Goal: Task Accomplishment & Management: Use online tool/utility

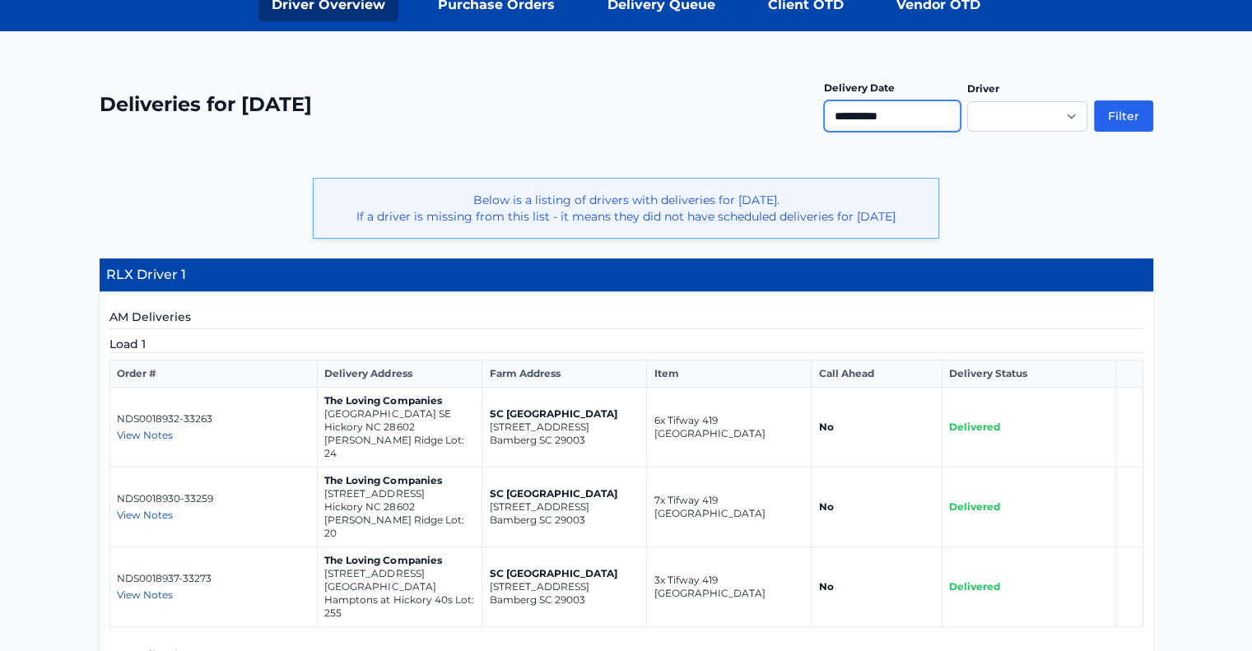
click at [942, 116] on input "**********" at bounding box center [892, 115] width 137 height 31
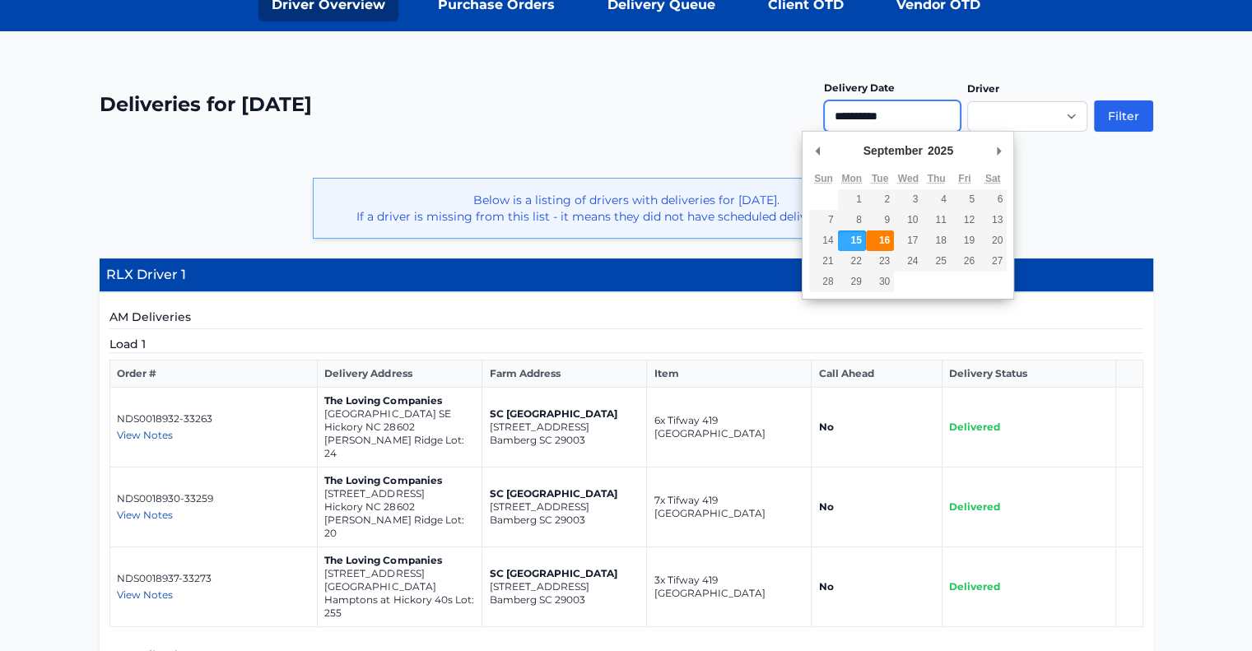
type input "**********"
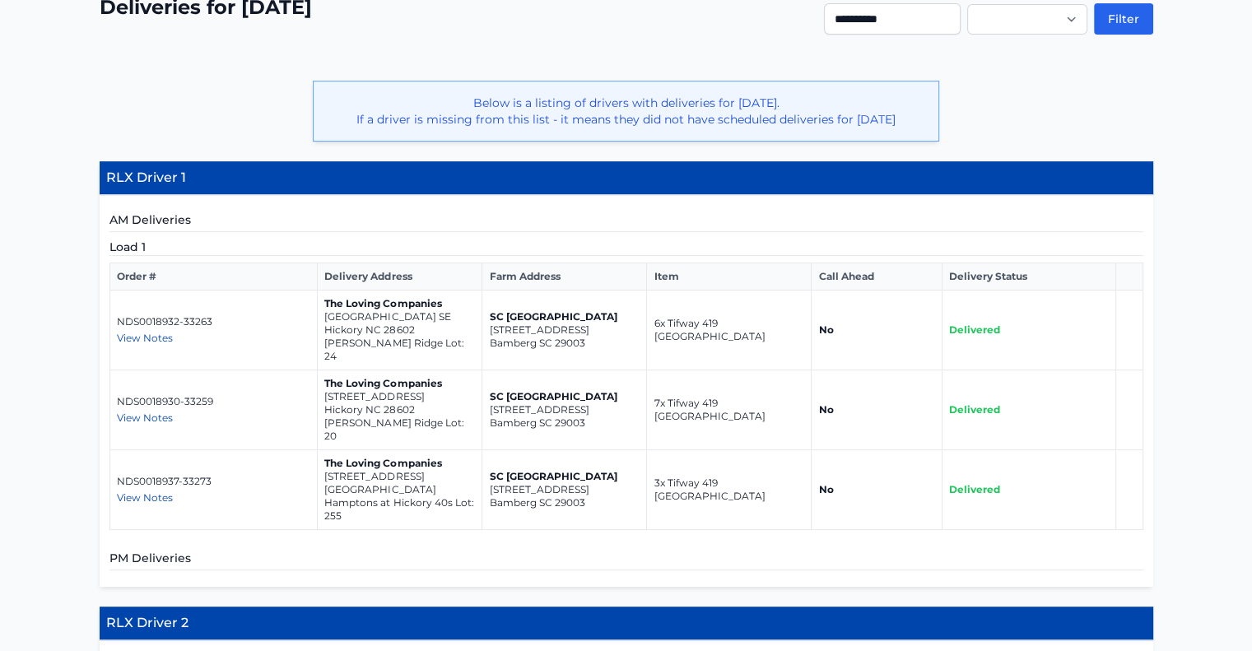
scroll to position [367, 0]
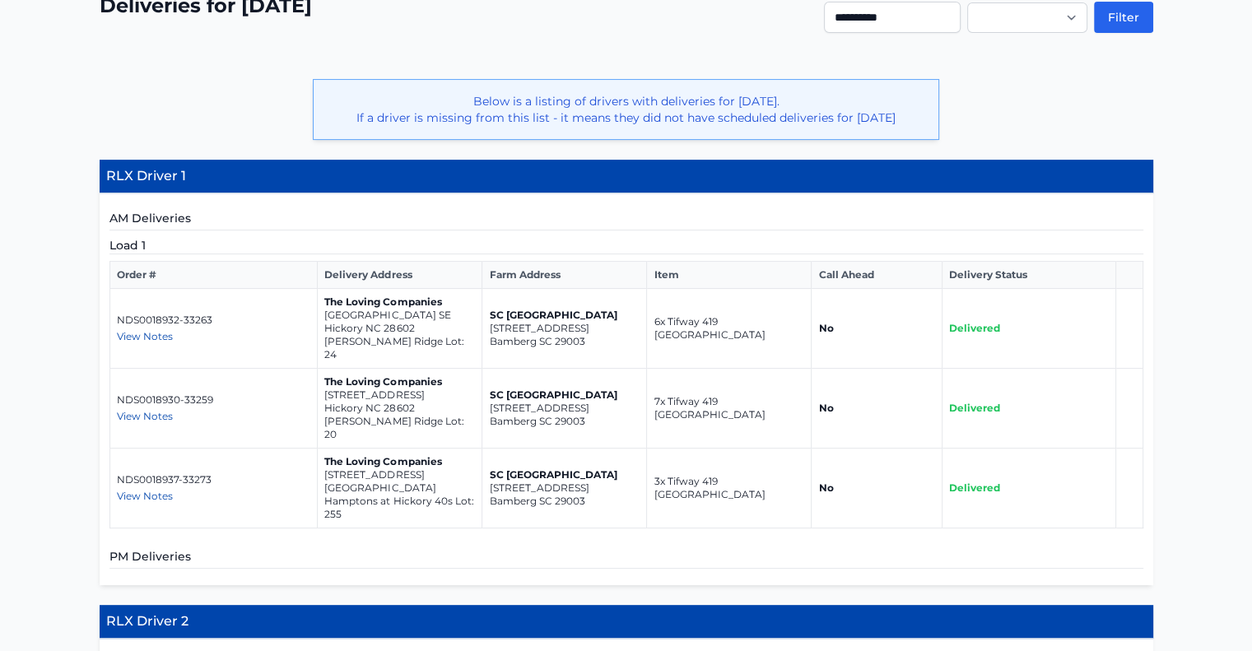
click at [345, 322] on p "1047 20th Ave Loop SE" at bounding box center [399, 315] width 151 height 13
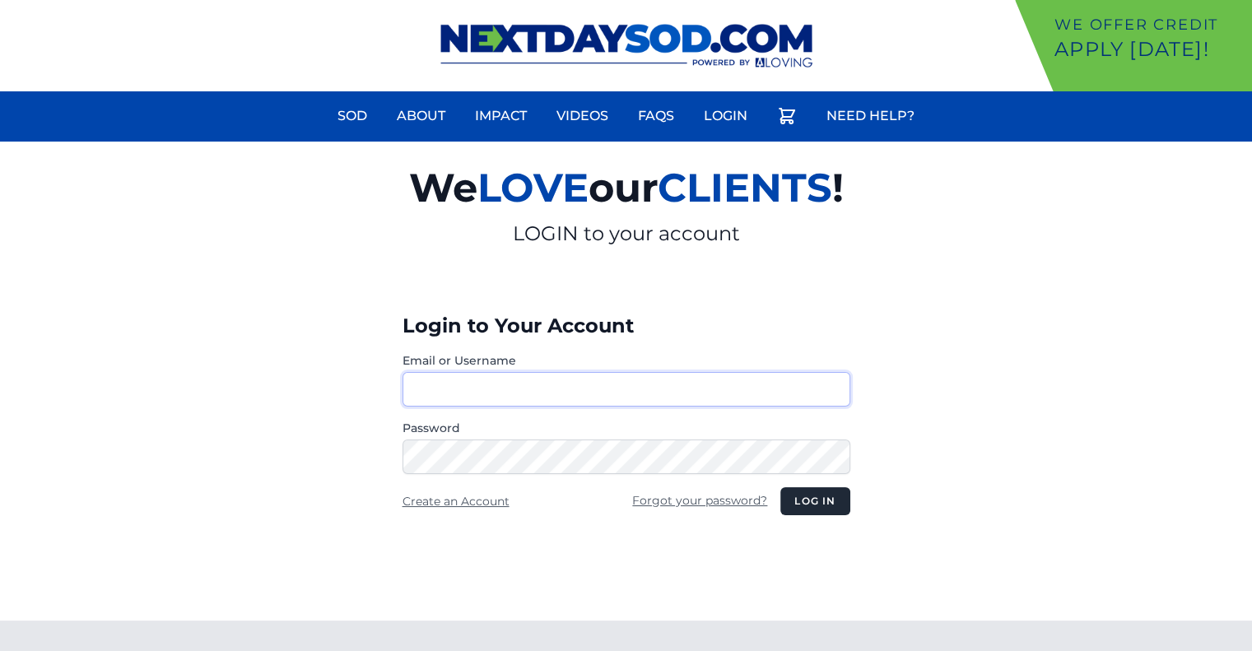
type input "********"
click at [807, 497] on button "Log in" at bounding box center [814, 501] width 69 height 28
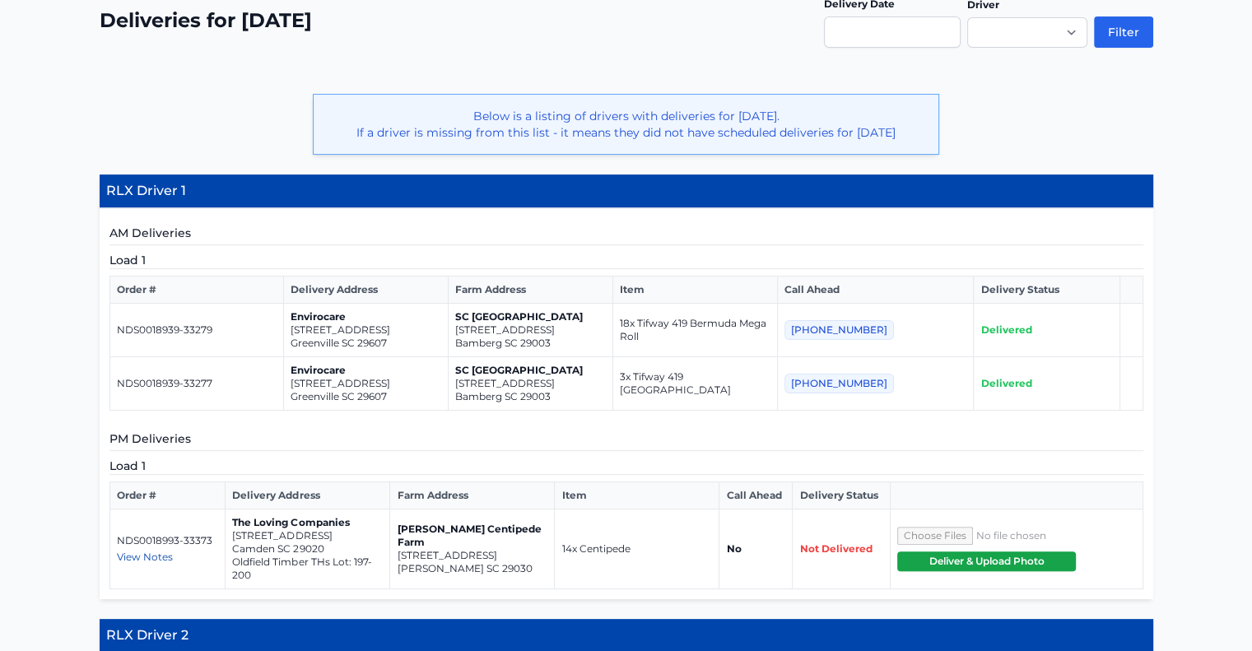
scroll to position [295, 0]
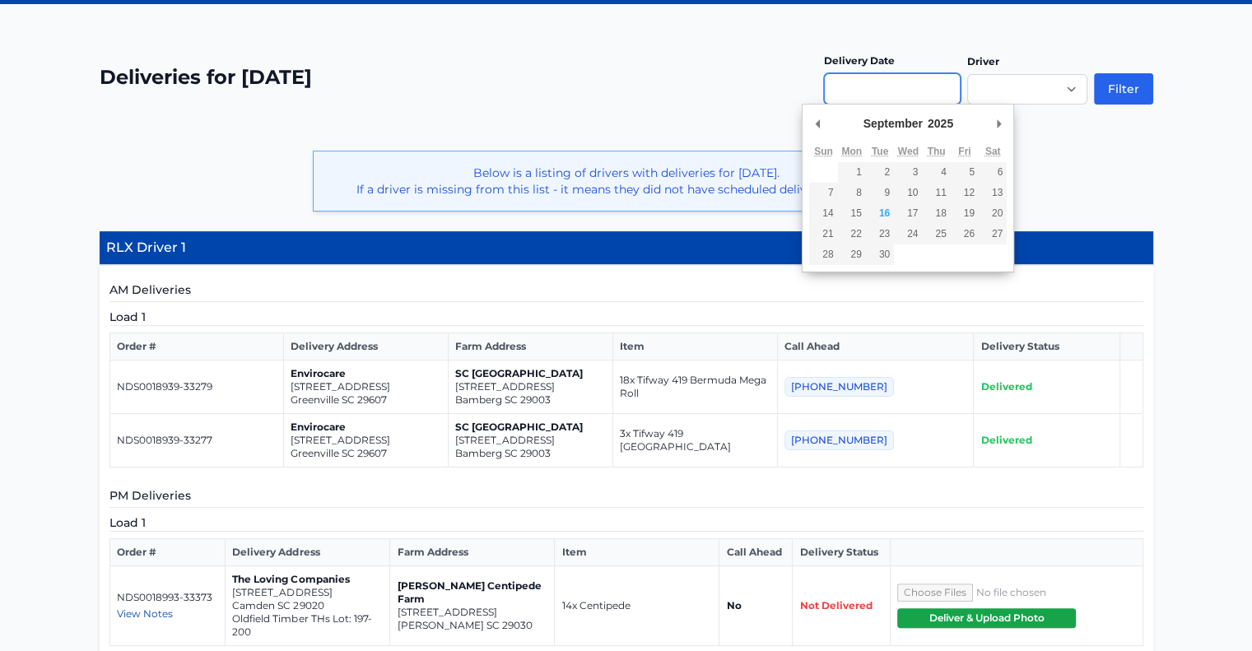
click at [903, 81] on input "Use the arrow keys to pick a date" at bounding box center [892, 88] width 137 height 31
type input "**********"
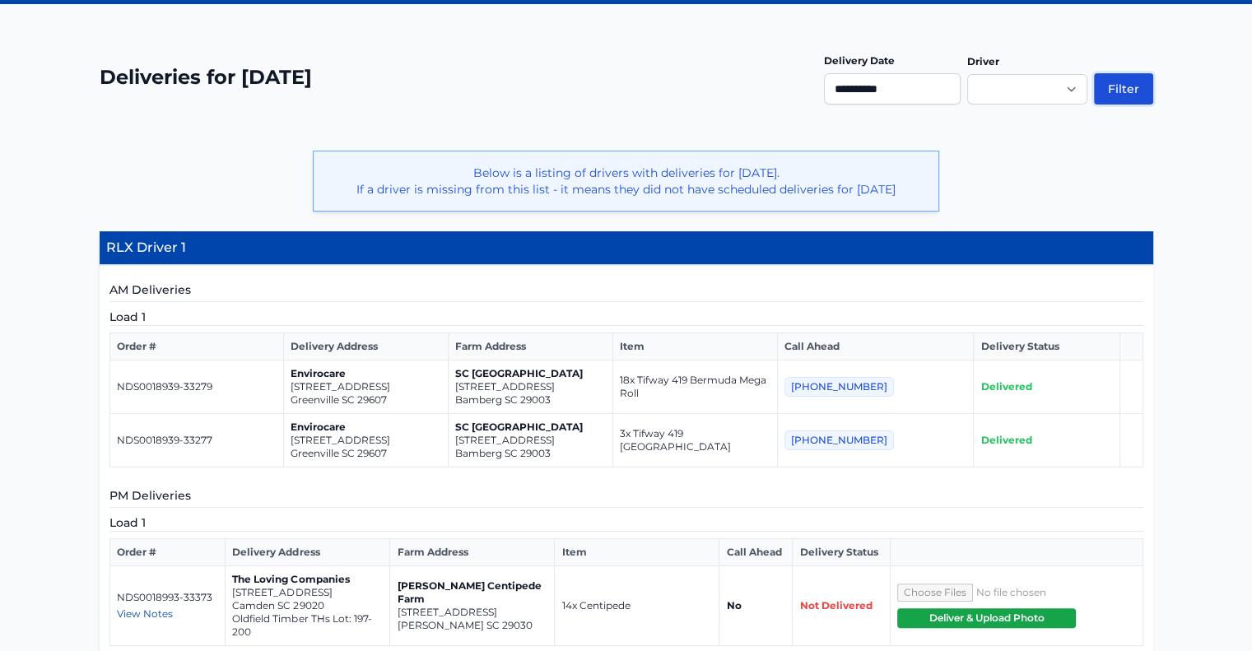
click at [1132, 81] on button "Filter" at bounding box center [1123, 88] width 59 height 31
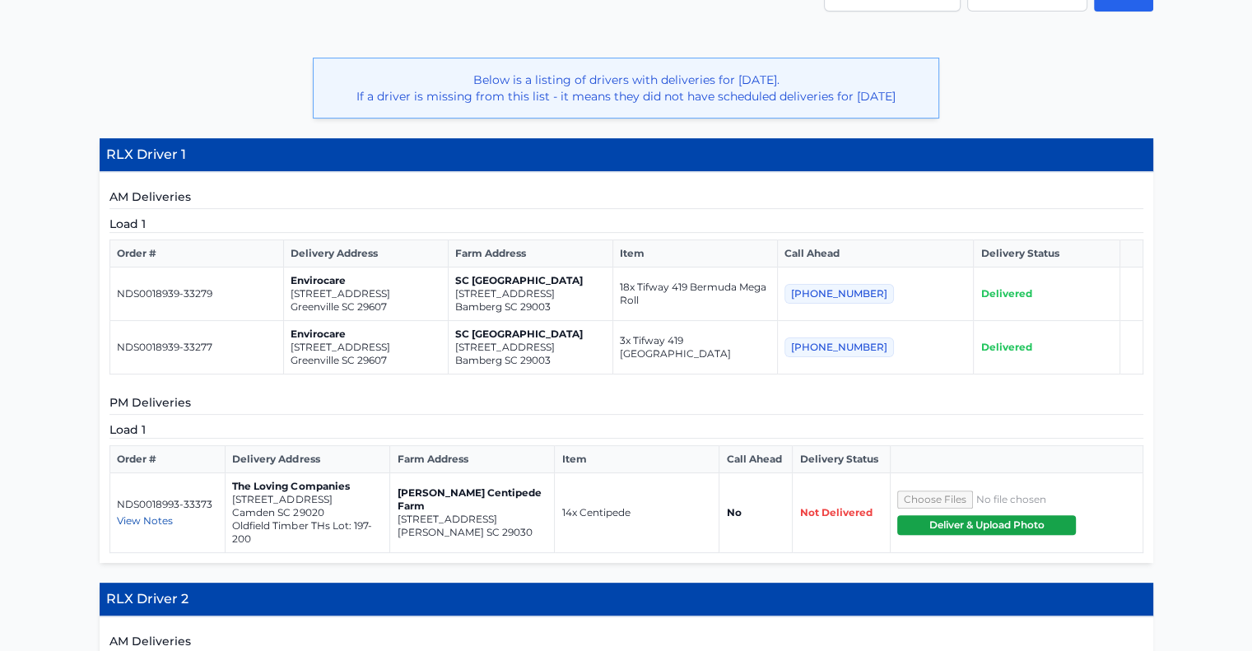
scroll to position [390, 0]
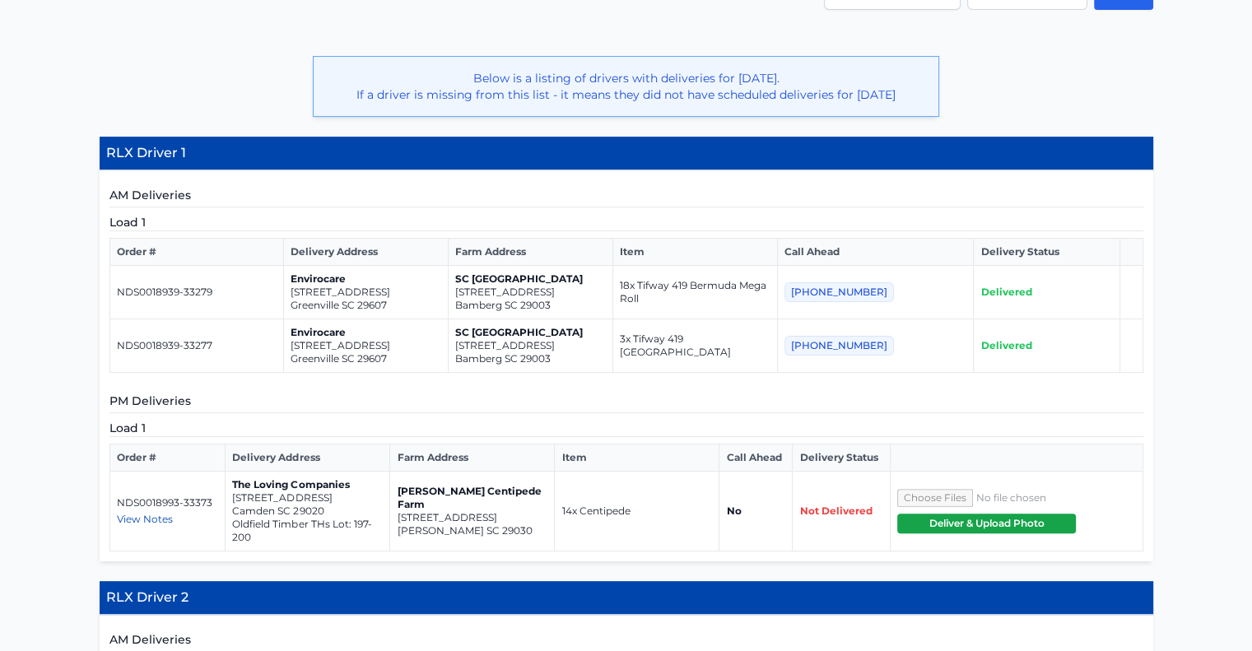
click at [328, 299] on p "[STREET_ADDRESS]" at bounding box center [366, 292] width 151 height 13
copy td "[STREET_ADDRESS]"
click at [340, 352] on p "[STREET_ADDRESS]" at bounding box center [366, 345] width 151 height 13
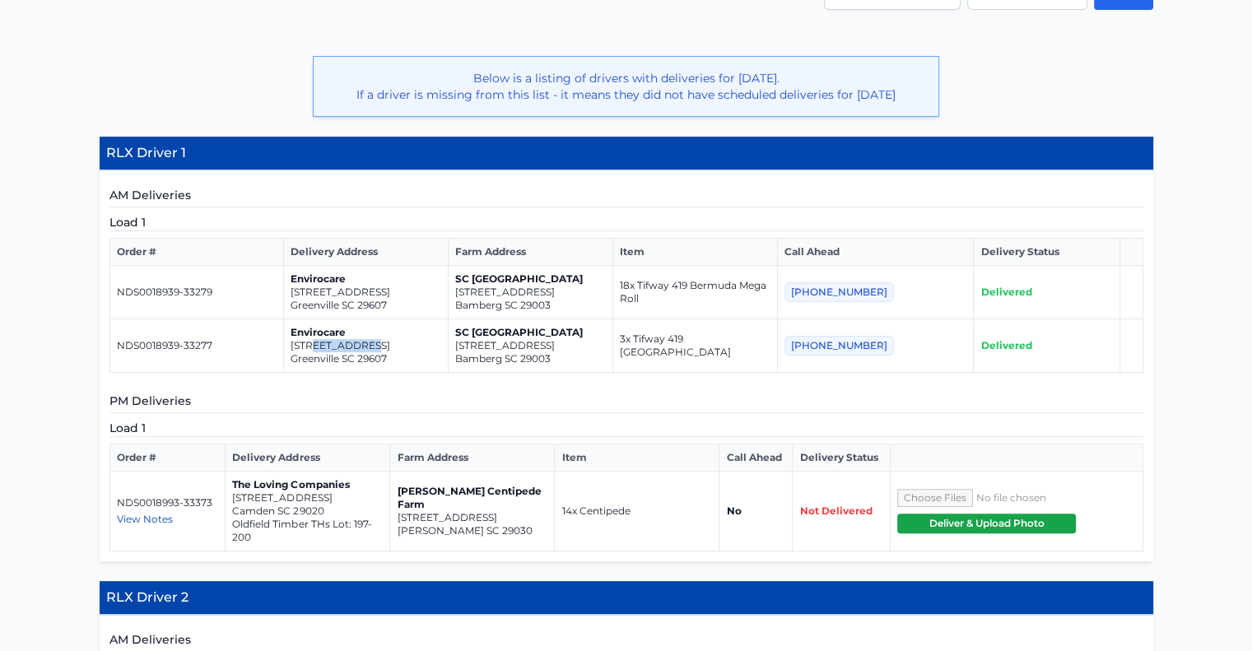
click at [340, 352] on p "[STREET_ADDRESS]" at bounding box center [366, 345] width 151 height 13
click at [431, 352] on p "[STREET_ADDRESS]" at bounding box center [366, 345] width 151 height 13
click at [263, 505] on p "[STREET_ADDRESS]" at bounding box center [307, 497] width 151 height 13
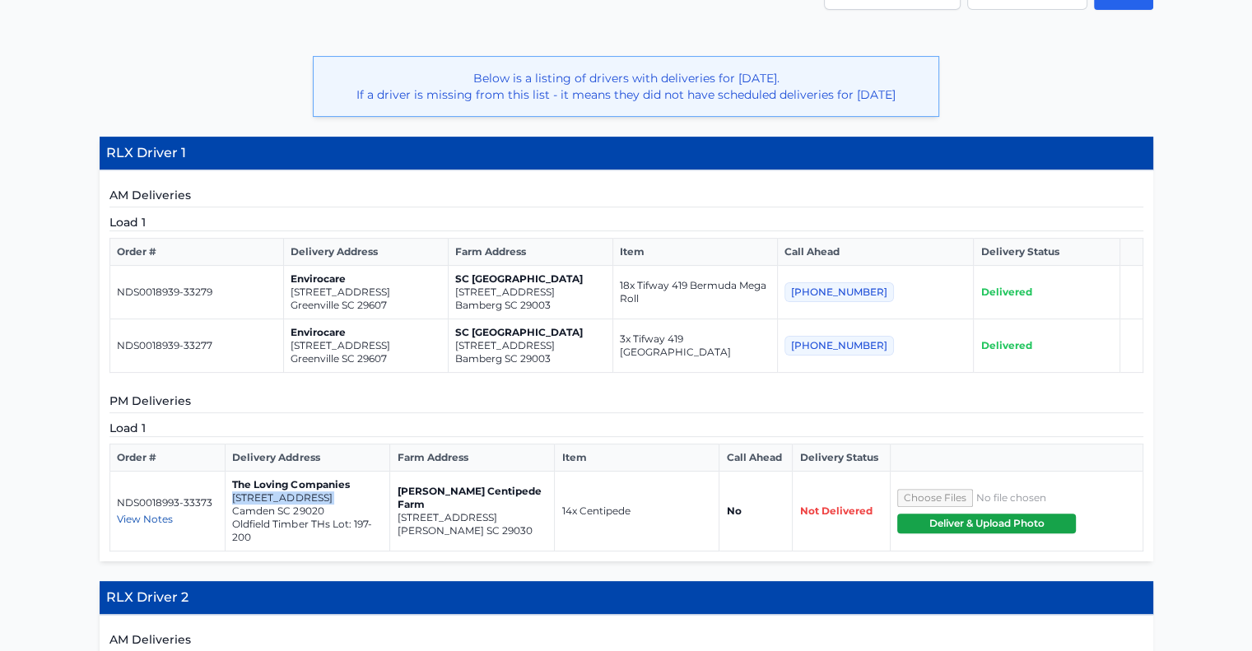
click at [263, 505] on p "[STREET_ADDRESS]" at bounding box center [307, 497] width 151 height 13
copy td "[STREET_ADDRESS]"
click at [449, 523] on p "[STREET_ADDRESS]" at bounding box center [472, 517] width 151 height 13
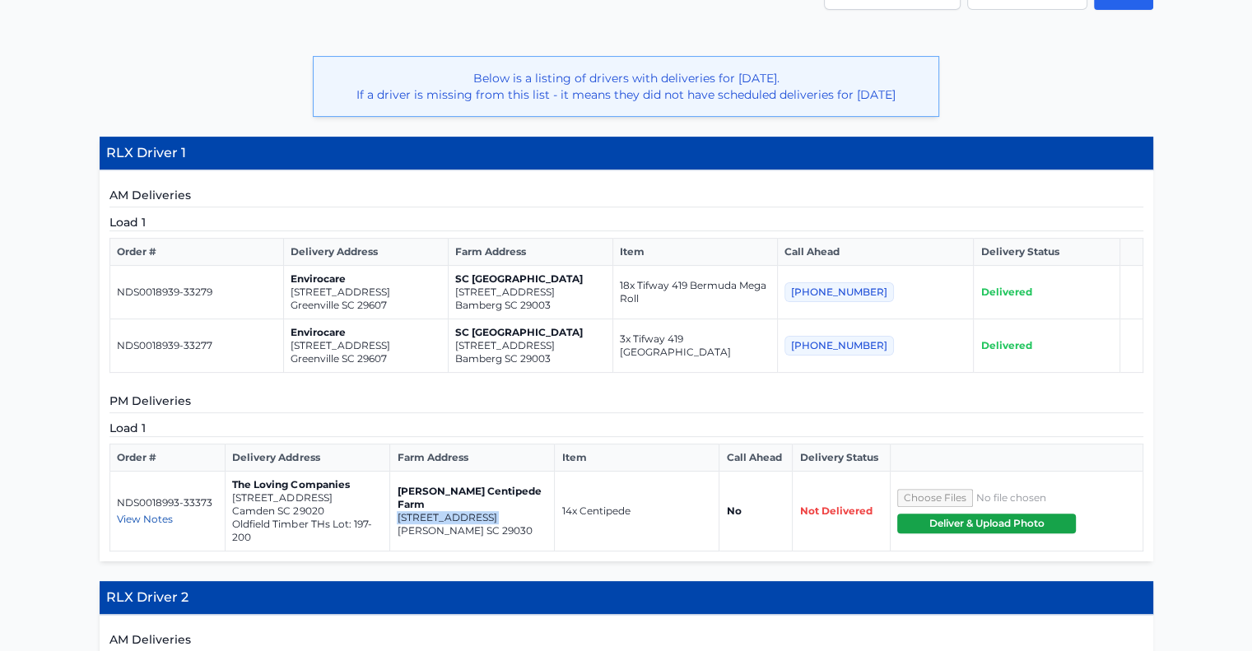
copy td "[STREET_ADDRESS]"
click at [270, 505] on p "[STREET_ADDRESS]" at bounding box center [307, 497] width 151 height 13
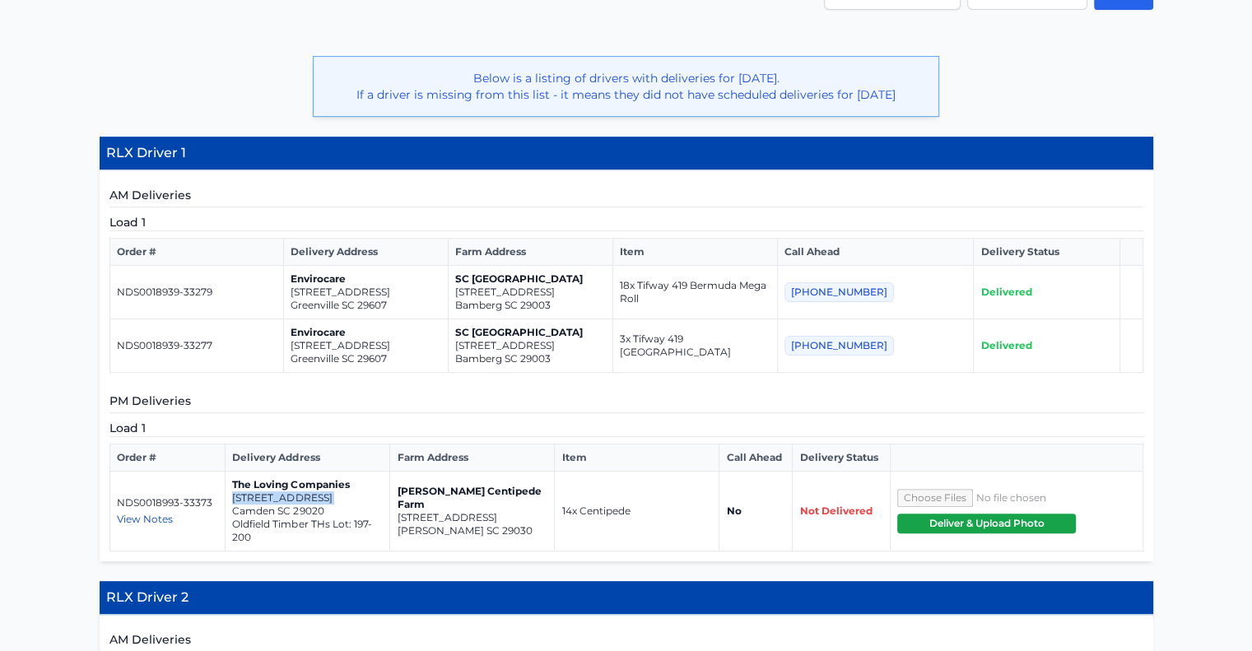
click at [270, 505] on p "[STREET_ADDRESS]" at bounding box center [307, 497] width 151 height 13
copy td "[STREET_ADDRESS]"
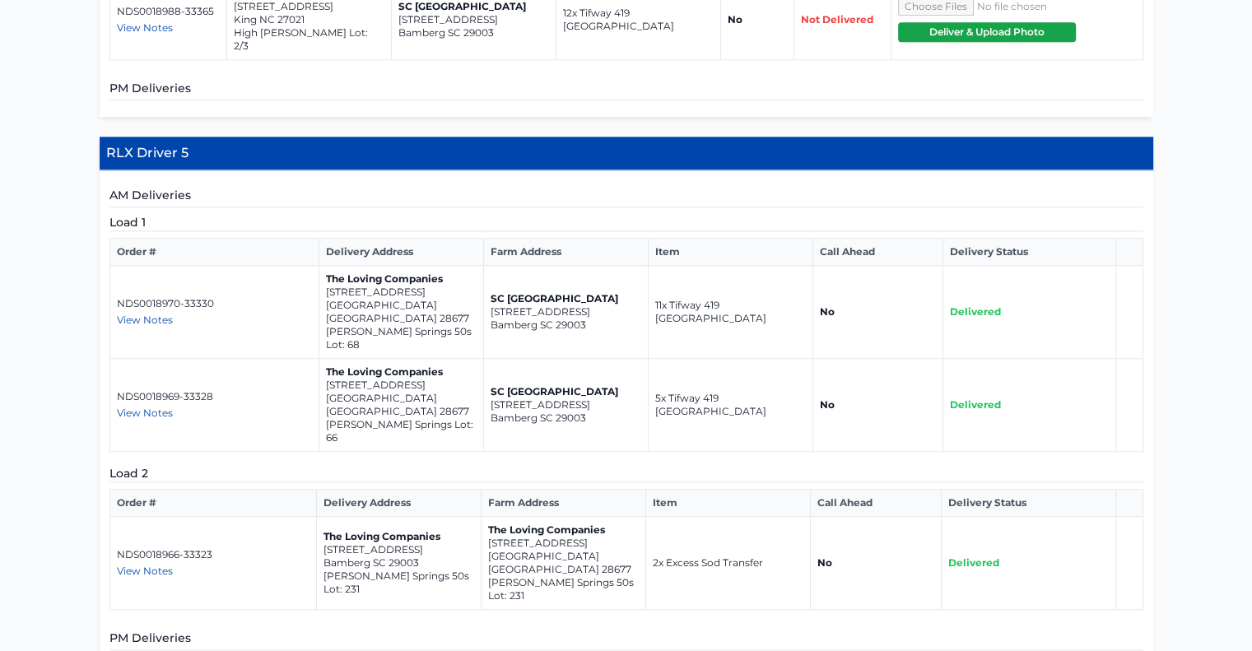
scroll to position [1746, 0]
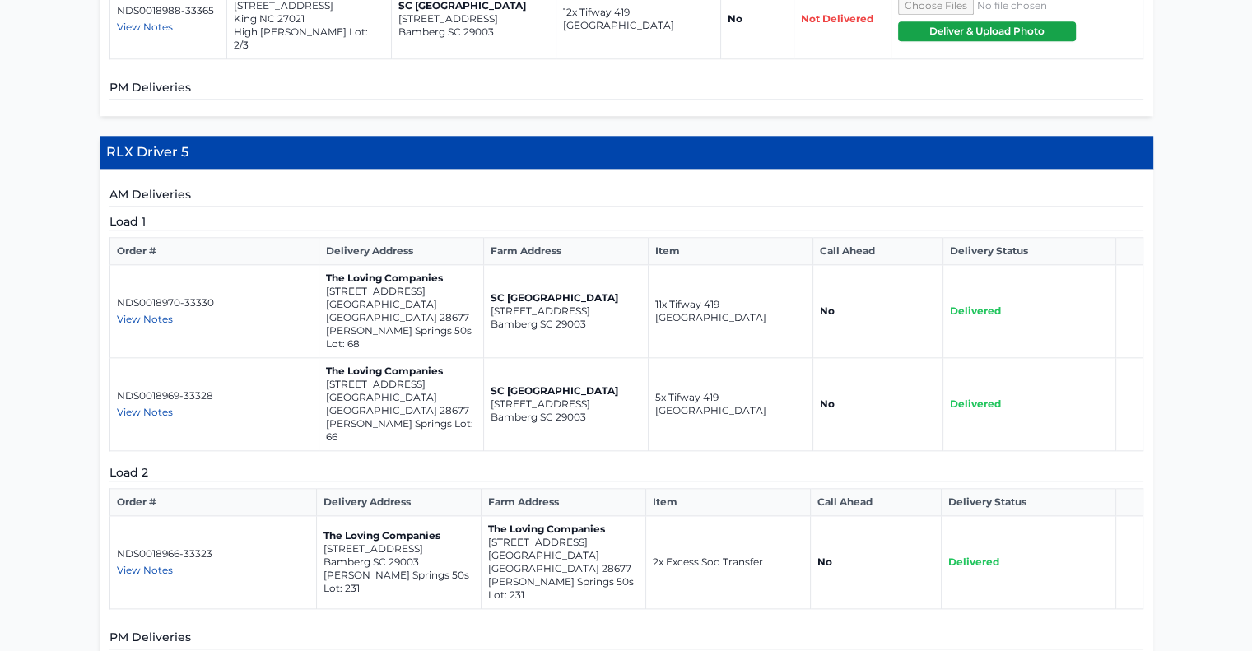
click at [145, 564] on span "View Notes" at bounding box center [145, 570] width 56 height 12
click at [356, 464] on div "Load 2 Order # Delivery Address Farm Address Item Call Ahead Delivery Status ND…" at bounding box center [626, 536] width 1034 height 145
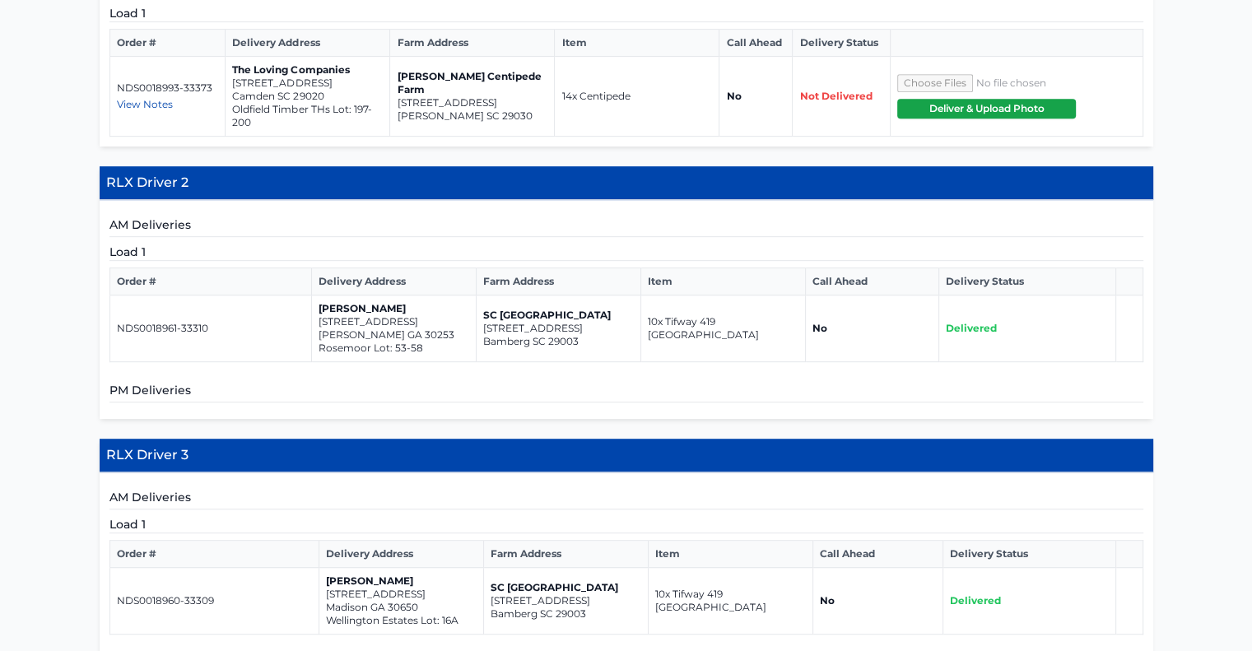
scroll to position [803, 0]
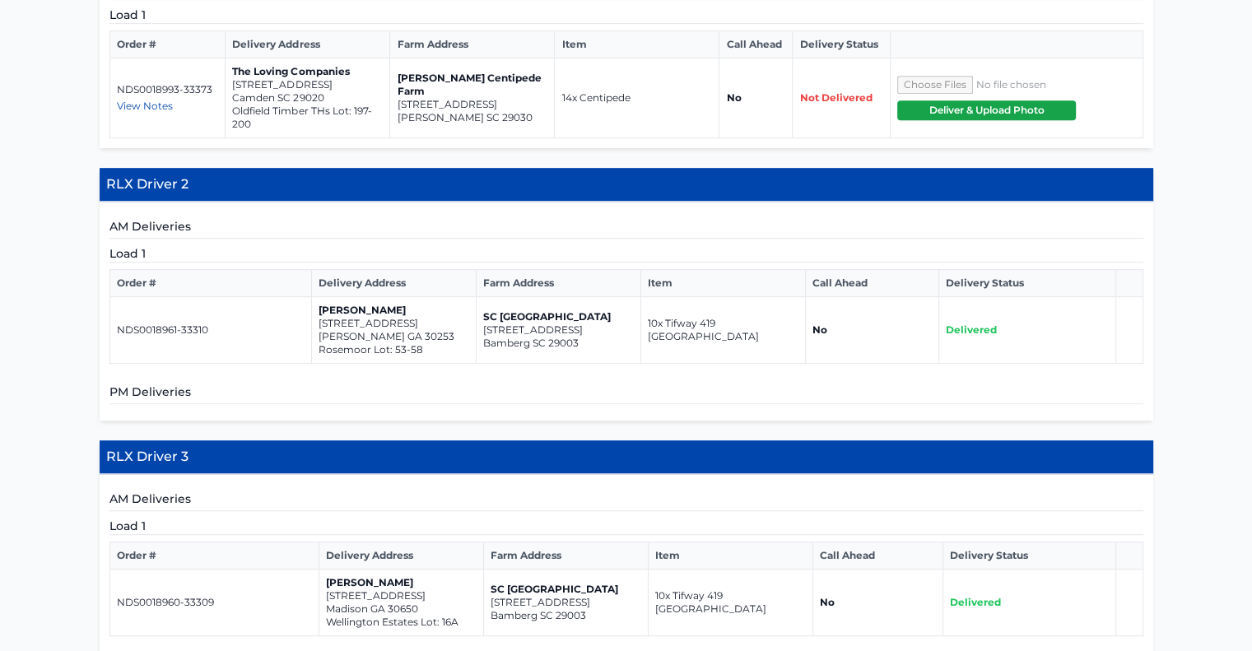
click at [395, 330] on p "[STREET_ADDRESS]" at bounding box center [394, 323] width 151 height 13
copy td "[STREET_ADDRESS]"
click at [440, 330] on p "[STREET_ADDRESS]" at bounding box center [394, 323] width 151 height 13
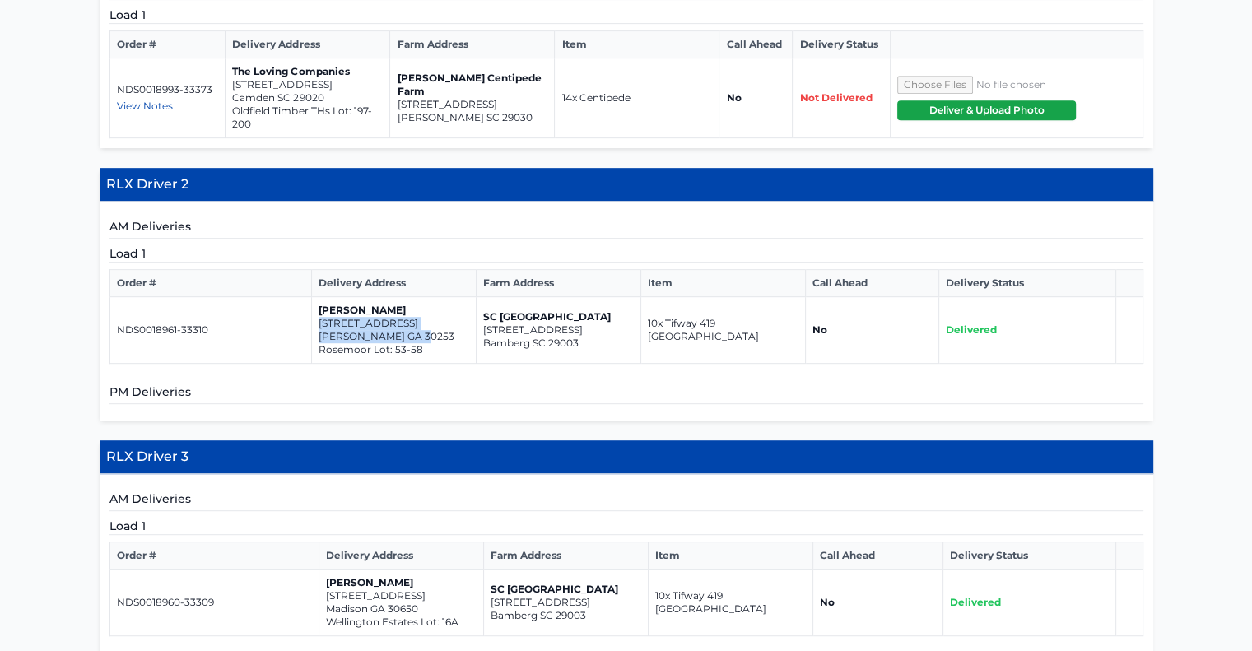
drag, startPoint x: 431, startPoint y: 348, endPoint x: 317, endPoint y: 332, distance: 115.6
click at [317, 332] on td "[PERSON_NAME] [STREET_ADDRESS][GEOGRAPHIC_DATA][PERSON_NAME]: 53-58" at bounding box center [394, 330] width 165 height 67
copy td "[STREET_ADDRESS][PERSON_NAME]"
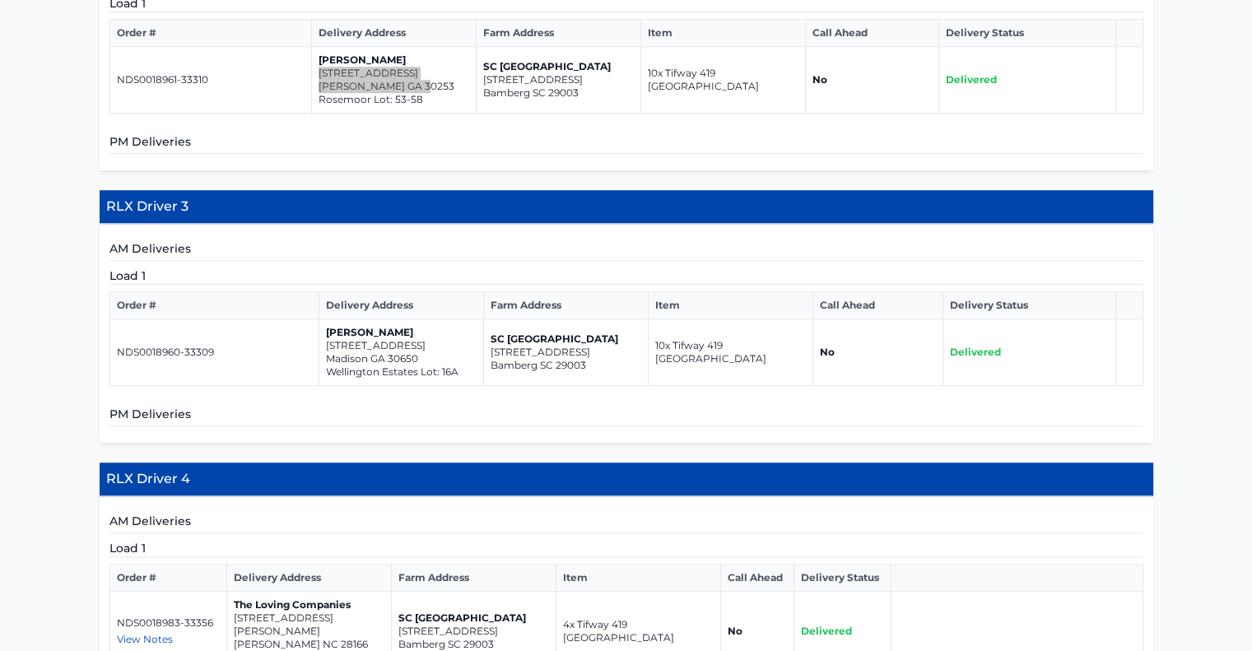
scroll to position [1054, 0]
click at [362, 352] on p "[STREET_ADDRESS]" at bounding box center [401, 345] width 151 height 13
copy td "[STREET_ADDRESS]"
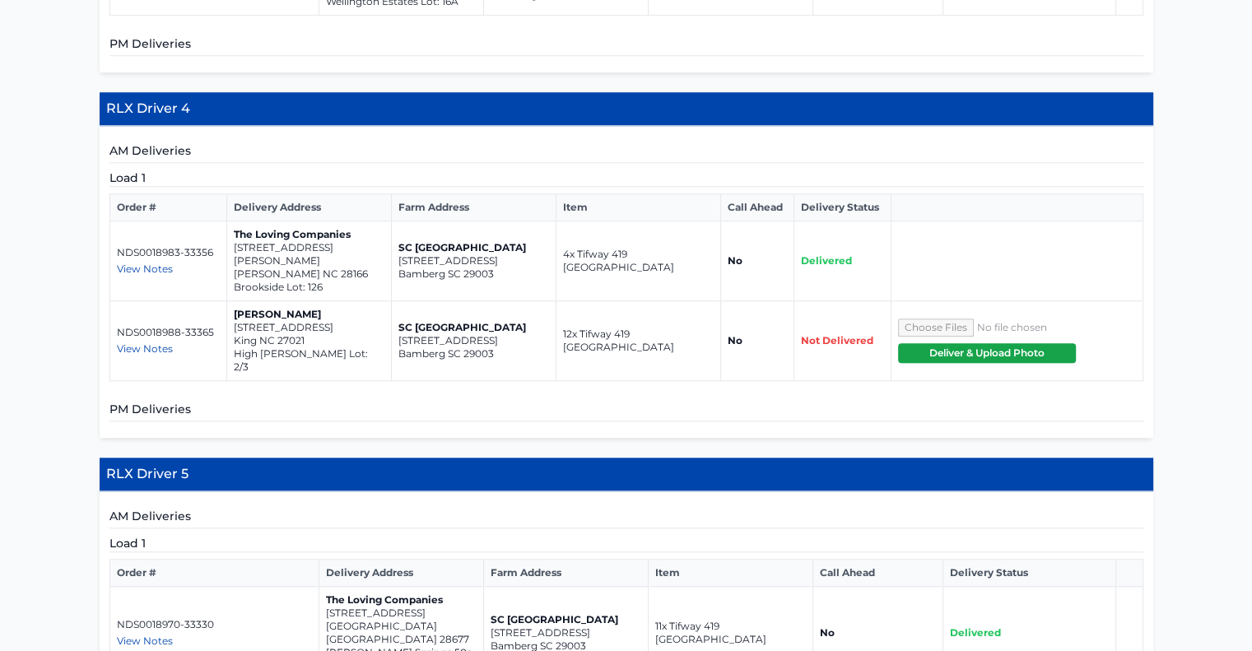
scroll to position [1416, 0]
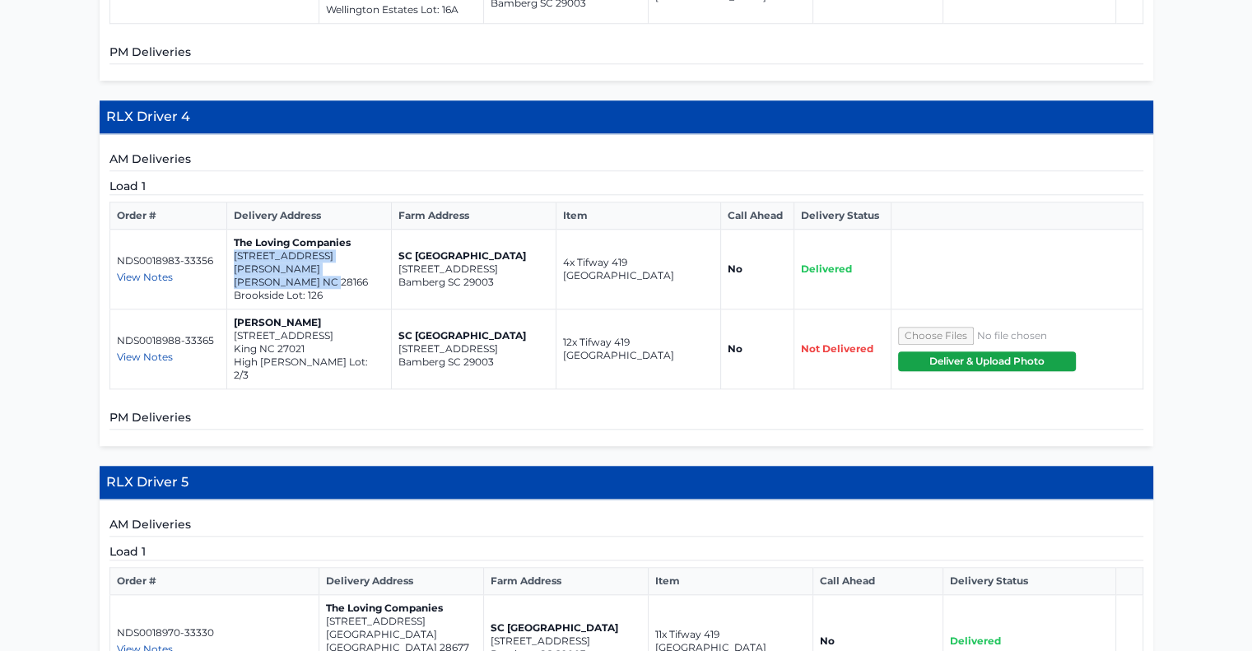
drag, startPoint x: 333, startPoint y: 277, endPoint x: 231, endPoint y: 265, distance: 102.0
click at [231, 265] on td "The Loving Companies [STREET_ADDRESS][PERSON_NAME][PERSON_NAME] Brookside Lot: …" at bounding box center [309, 270] width 165 height 80
copy td "[STREET_ADDRESS][PERSON_NAME][PERSON_NAME]"
drag, startPoint x: 306, startPoint y: 345, endPoint x: 234, endPoint y: 330, distance: 73.9
click at [234, 330] on td "[PERSON_NAME] [STREET_ADDRESS][PERSON_NAME] Lot: 2/3" at bounding box center [309, 349] width 165 height 80
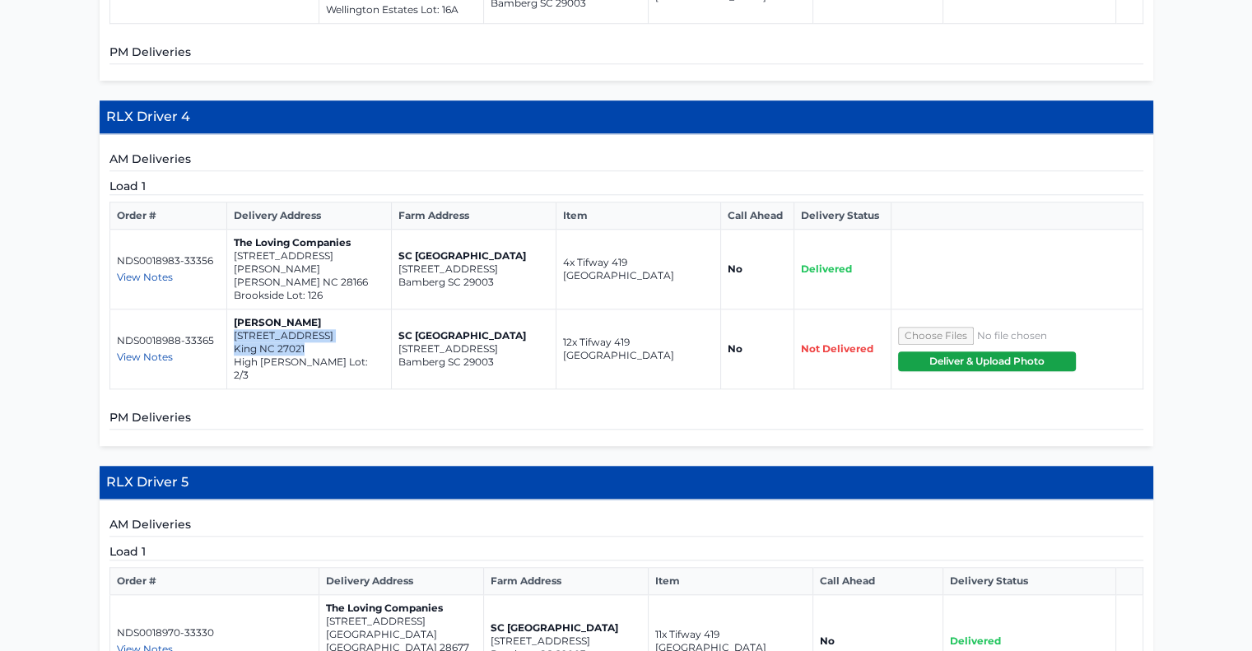
copy td "[STREET_ADDRESS]"
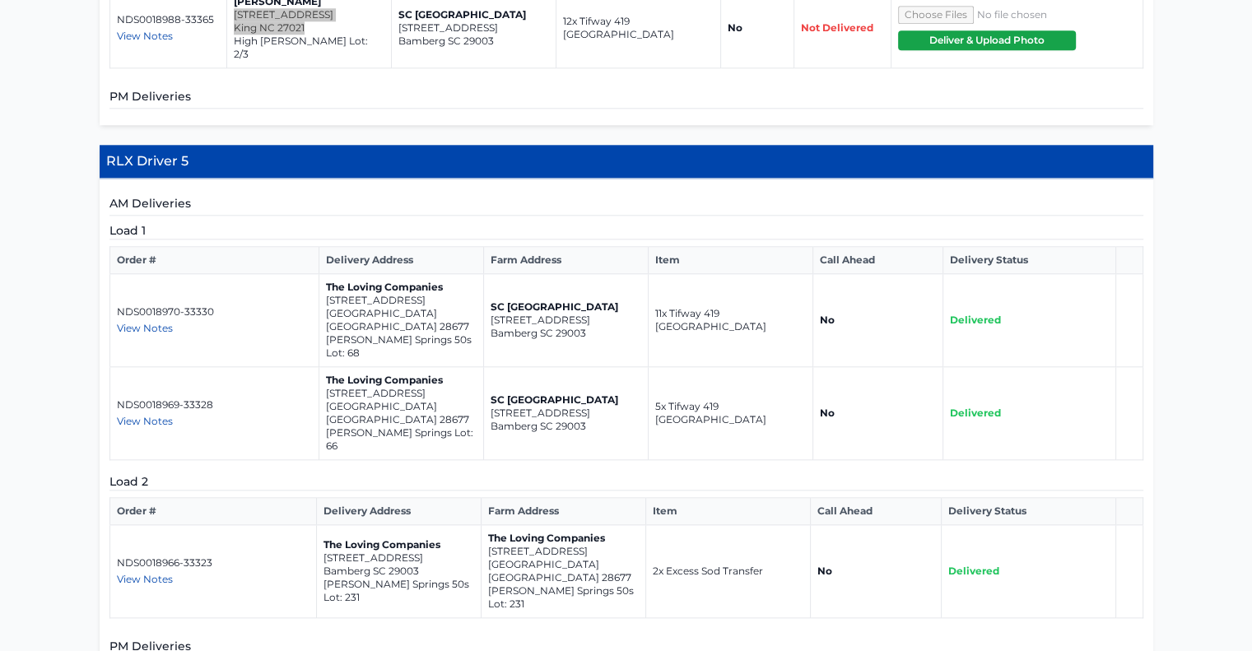
scroll to position [1738, 0]
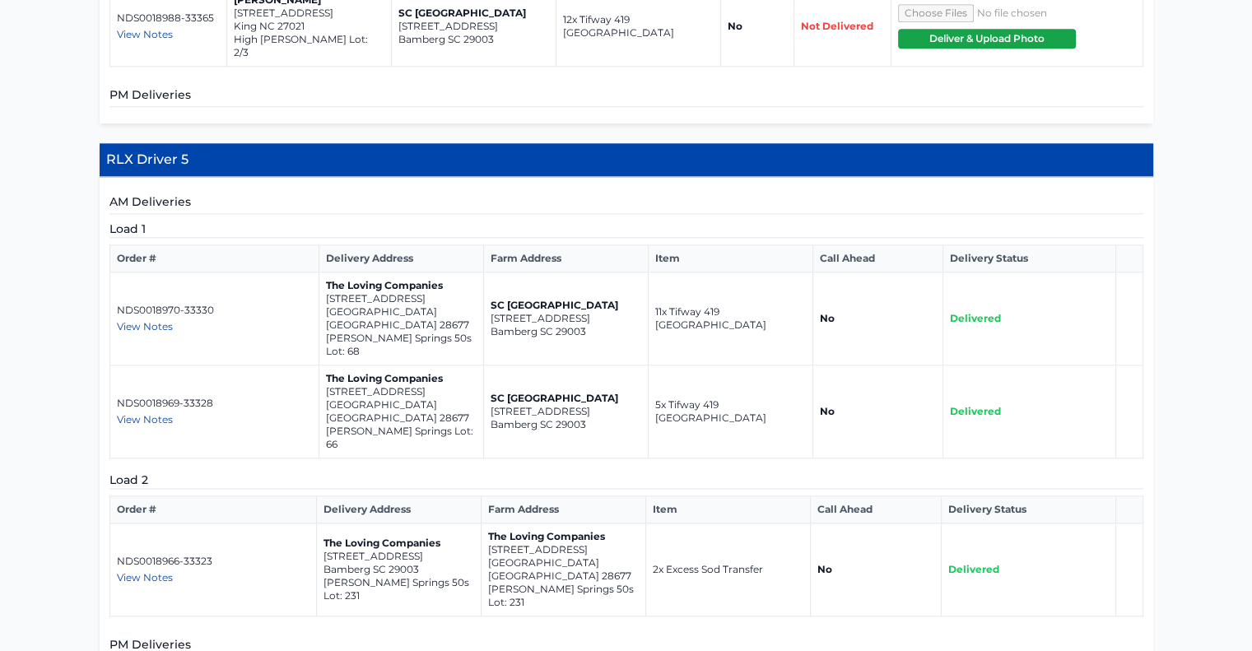
click at [156, 571] on span "View Notes" at bounding box center [145, 577] width 56 height 12
click at [215, 571] on div "View Notes" at bounding box center [213, 577] width 193 height 13
drag, startPoint x: 425, startPoint y: 292, endPoint x: 319, endPoint y: 277, distance: 106.5
click at [319, 277] on td "The Loving Companies [STREET_ADDRESS] [PERSON_NAME][GEOGRAPHIC_DATA] 50s Lot: 68" at bounding box center [401, 318] width 165 height 93
copy td "[STREET_ADDRESS]"
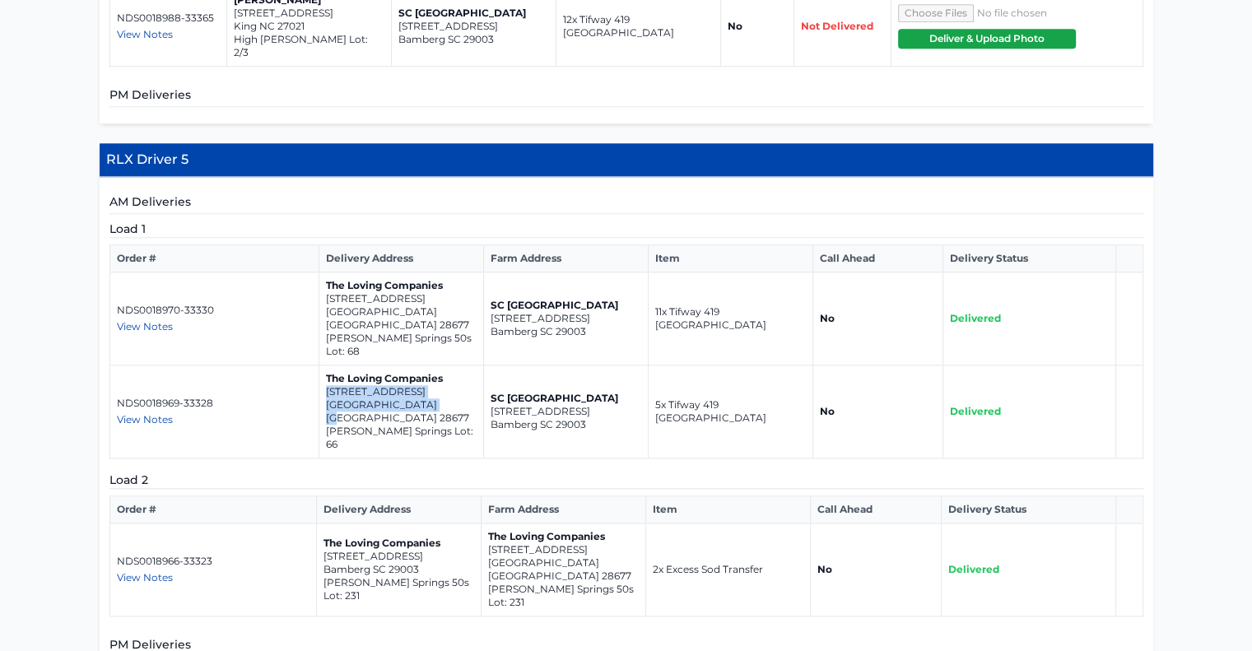
drag, startPoint x: 431, startPoint y: 361, endPoint x: 319, endPoint y: 346, distance: 113.0
click at [319, 365] on td "The Loving Companies [STREET_ADDRESS][PERSON_NAME]" at bounding box center [401, 411] width 165 height 93
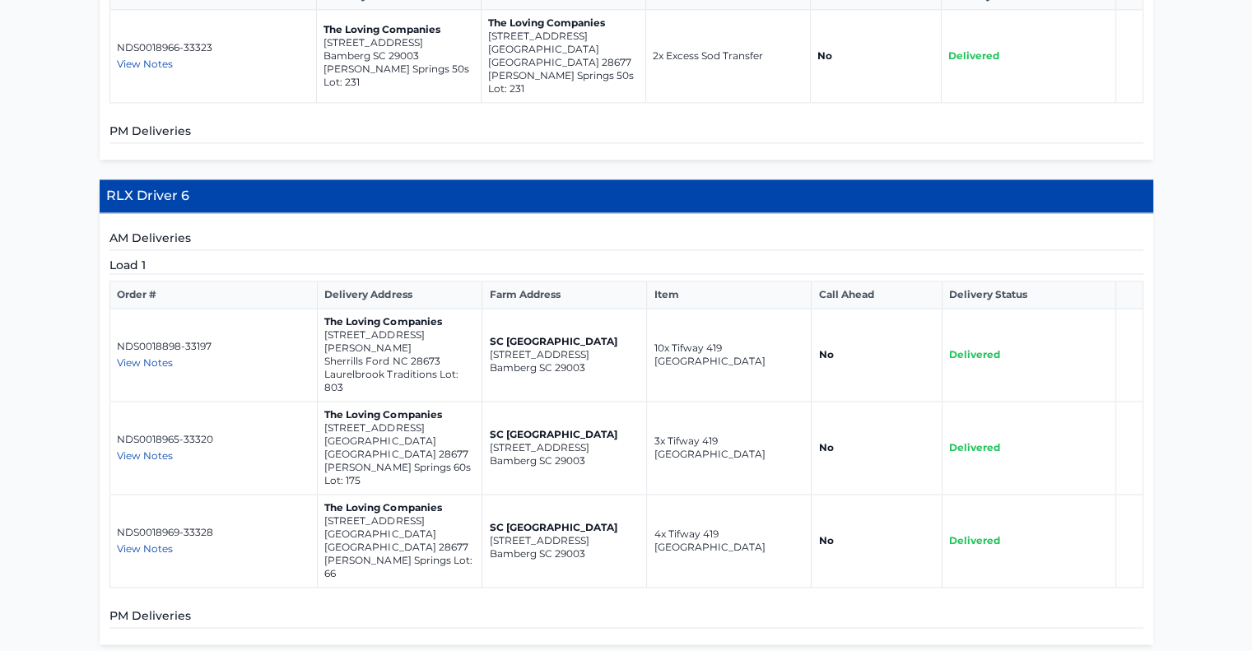
scroll to position [2270, 0]
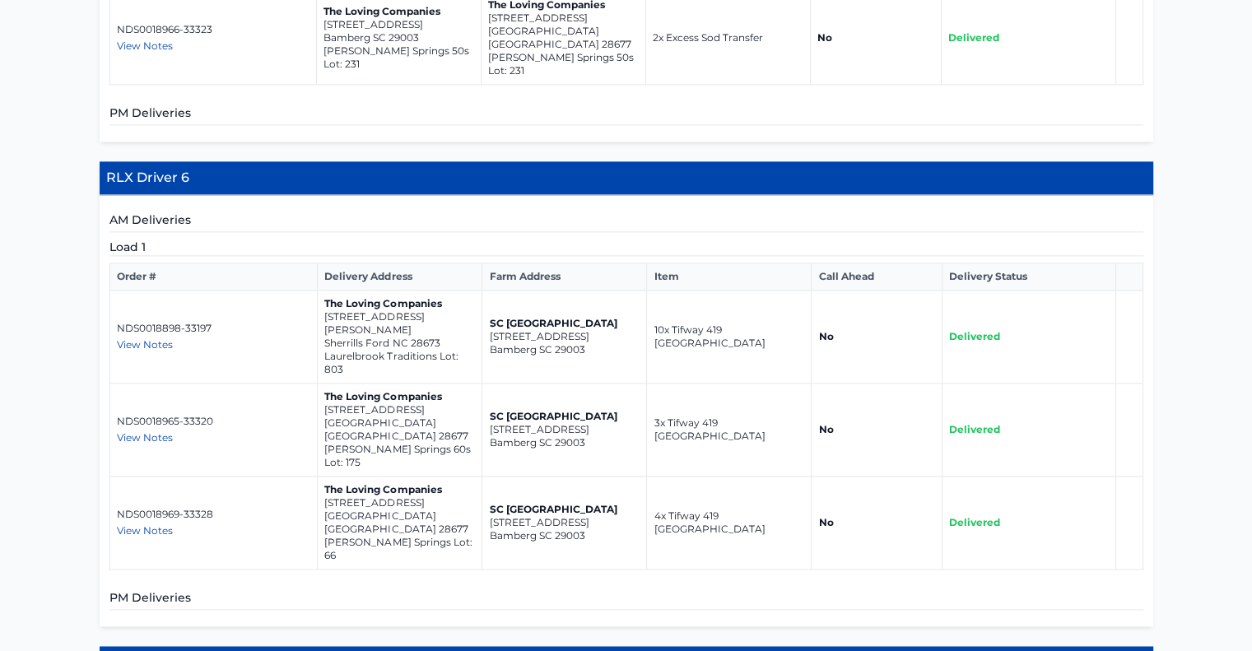
click at [448, 337] on p "Sherrills Ford NC 28673" at bounding box center [399, 343] width 151 height 13
drag, startPoint x: 444, startPoint y: 230, endPoint x: 323, endPoint y: 218, distance: 120.7
click at [323, 291] on td "The Loving Companies [STREET_ADDRESS][PERSON_NAME] Traditions Lot: 803" at bounding box center [400, 337] width 165 height 93
drag, startPoint x: 428, startPoint y: 307, endPoint x: 323, endPoint y: 295, distance: 106.0
click at [323, 384] on td "The Loving Companies [STREET_ADDRESS] [PERSON_NAME][GEOGRAPHIC_DATA] 60s Lot: 1…" at bounding box center [400, 430] width 165 height 93
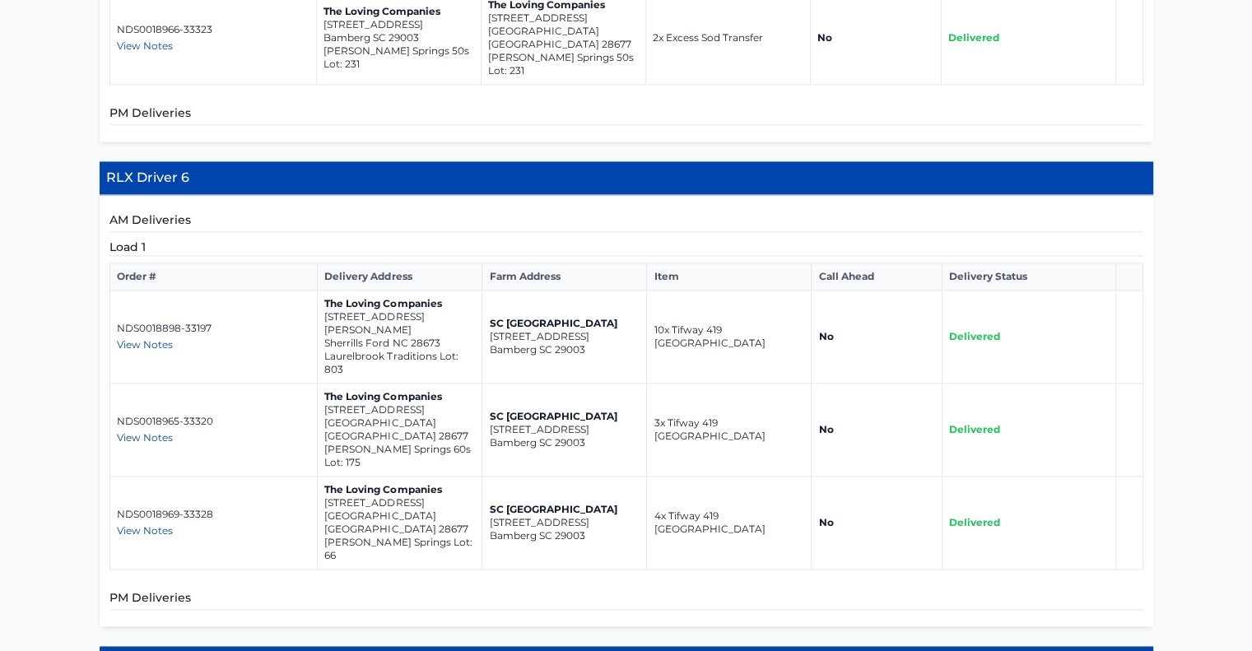
click at [421, 509] on p "[GEOGRAPHIC_DATA] [GEOGRAPHIC_DATA] 28677" at bounding box center [399, 522] width 151 height 26
drag, startPoint x: 423, startPoint y: 377, endPoint x: 317, endPoint y: 361, distance: 107.4
click at [318, 477] on td "The Loving Companies [STREET_ADDRESS][PERSON_NAME]" at bounding box center [400, 523] width 165 height 93
click at [431, 416] on p "[GEOGRAPHIC_DATA] [GEOGRAPHIC_DATA] 28677" at bounding box center [399, 429] width 151 height 26
drag, startPoint x: 438, startPoint y: 308, endPoint x: 323, endPoint y: 300, distance: 115.5
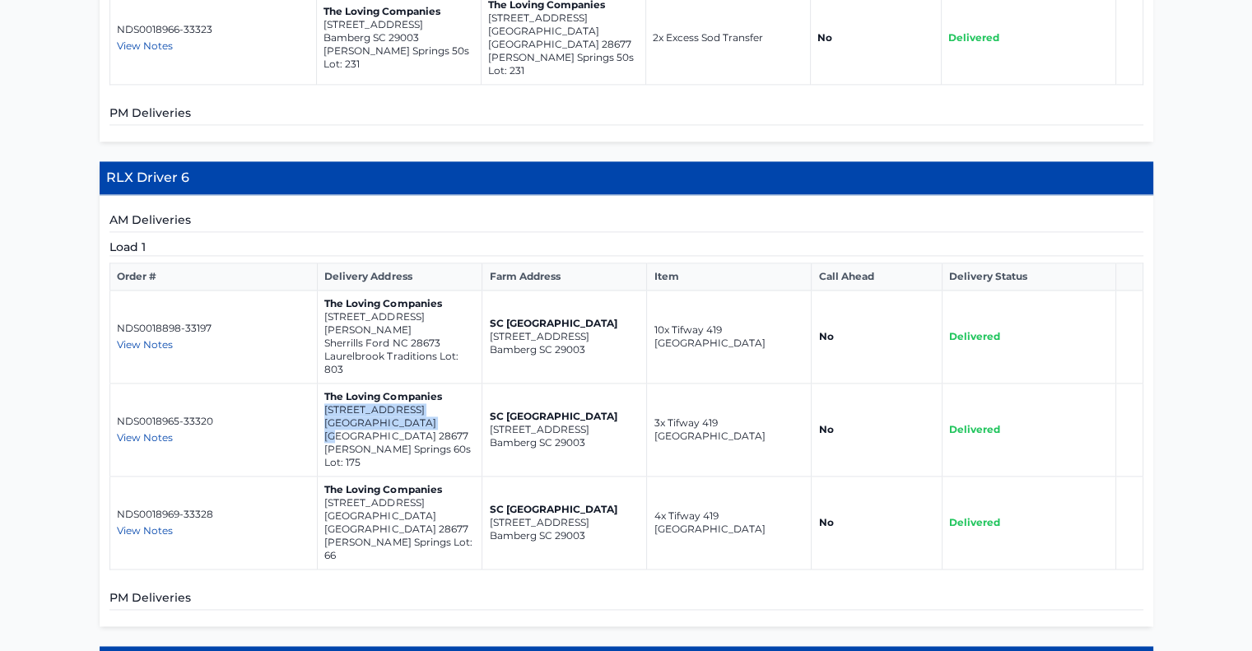
click at [323, 384] on td "The Loving Companies [STREET_ADDRESS] [PERSON_NAME][GEOGRAPHIC_DATA] 60s Lot: 1…" at bounding box center [400, 430] width 165 height 93
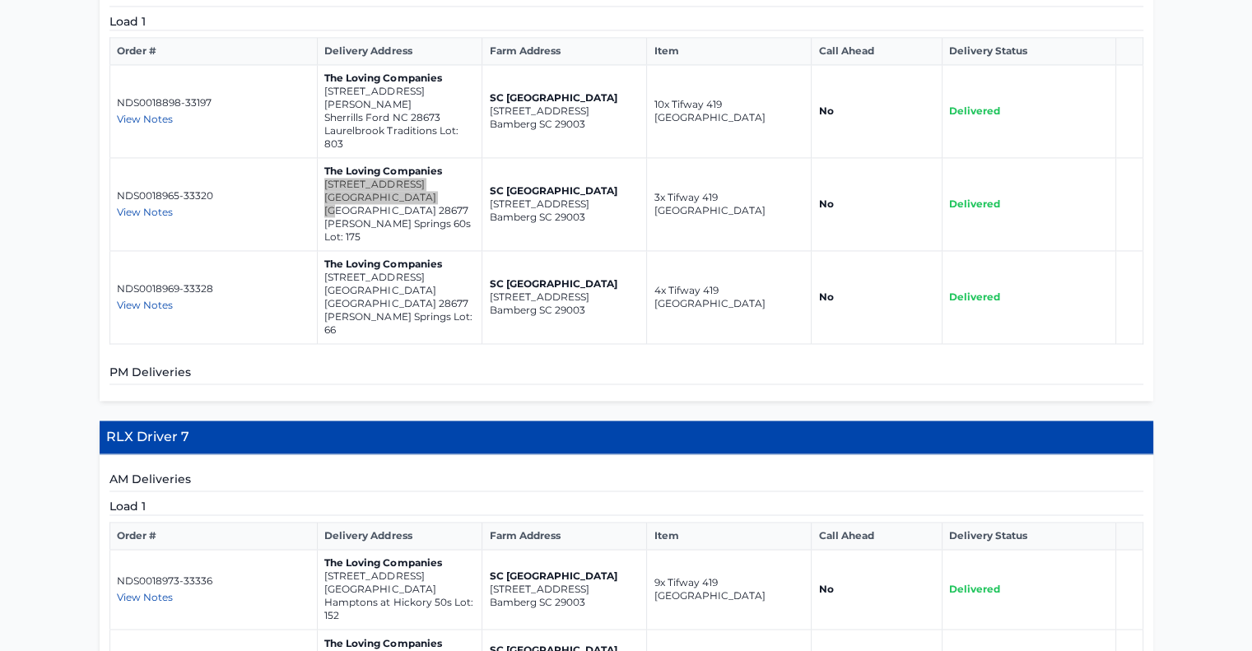
scroll to position [2625, 0]
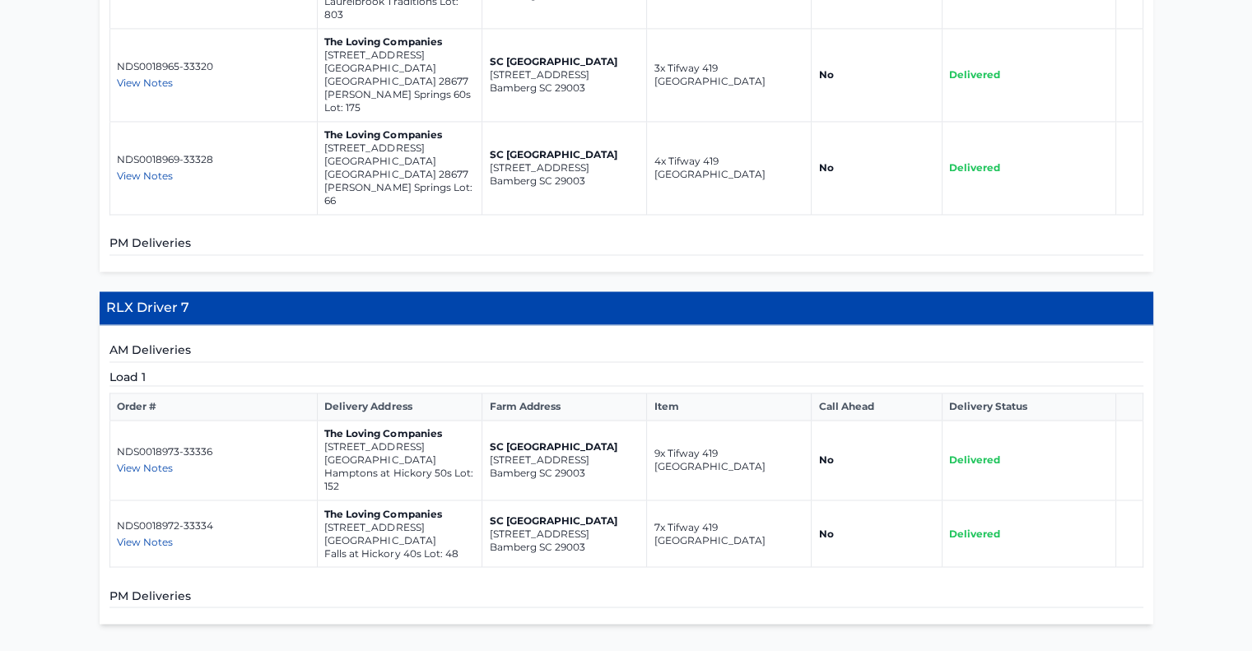
click at [423, 454] on p "[GEOGRAPHIC_DATA]" at bounding box center [399, 460] width 151 height 13
drag, startPoint x: 323, startPoint y: 280, endPoint x: 415, endPoint y: 293, distance: 92.3
click at [415, 421] on td "The Loving Companies [STREET_ADDRESS] Hamptons at [GEOGRAPHIC_DATA] 50s Lot: 152" at bounding box center [400, 461] width 165 height 80
drag, startPoint x: 319, startPoint y: 356, endPoint x: 411, endPoint y: 373, distance: 93.0
click at [411, 500] on td "The Loving Companies [STREET_ADDRESS] Falls at [GEOGRAPHIC_DATA] 40s Lot: 48" at bounding box center [400, 533] width 165 height 67
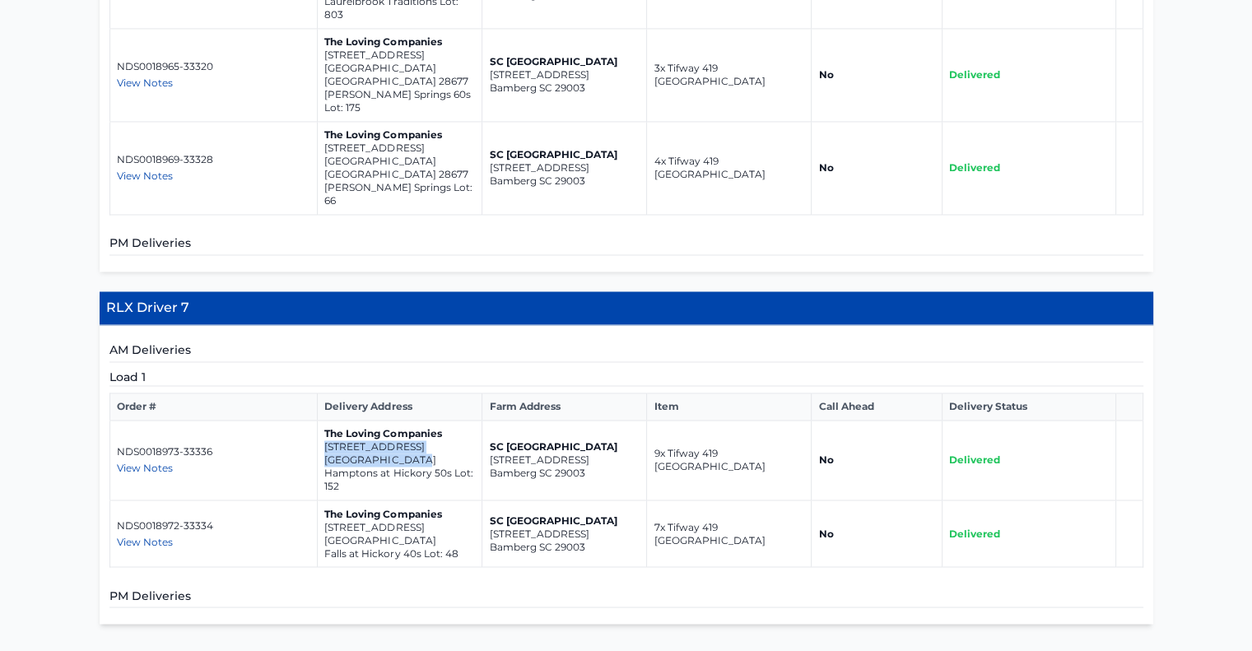
drag, startPoint x: 412, startPoint y: 297, endPoint x: 322, endPoint y: 279, distance: 91.5
click at [322, 421] on td "The Loving Companies [STREET_ADDRESS] Hamptons at [GEOGRAPHIC_DATA] 50s Lot: 152" at bounding box center [400, 461] width 165 height 80
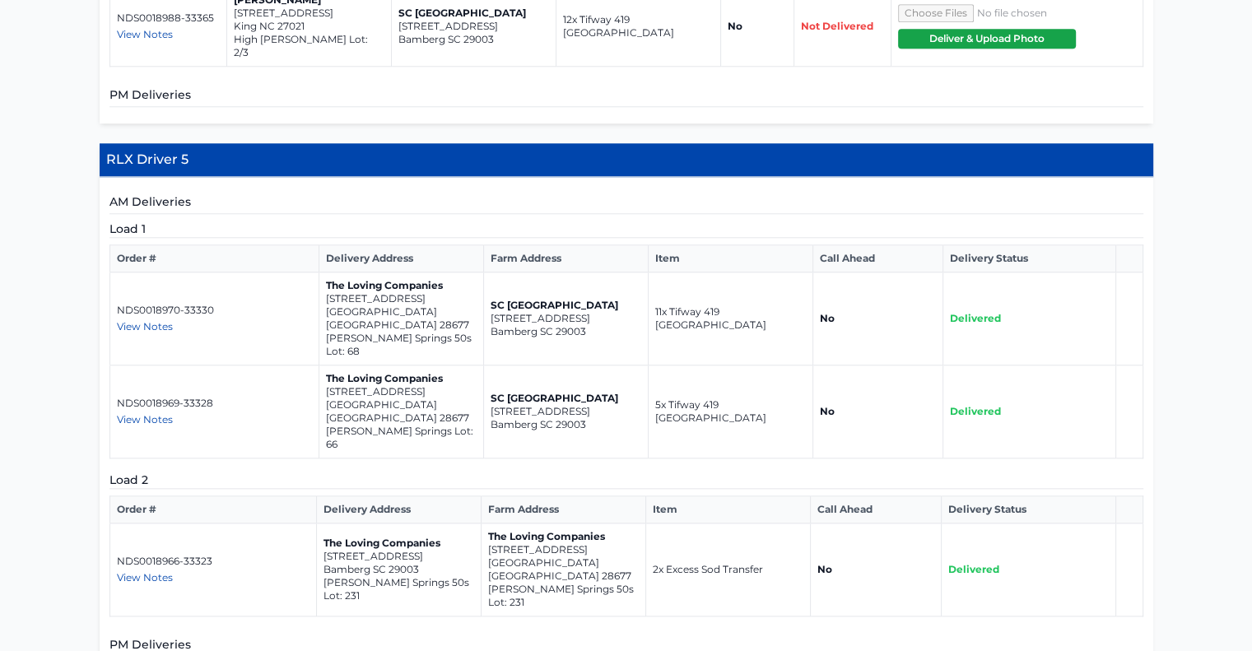
scroll to position [1739, 0]
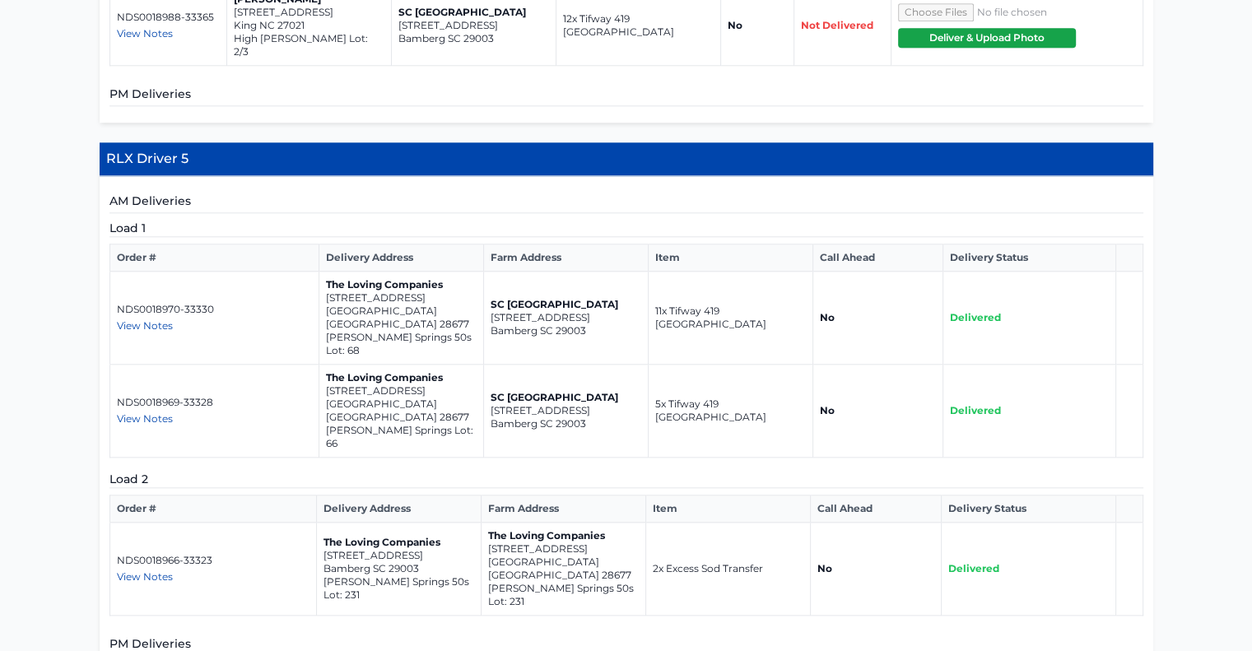
click at [790, 495] on th "Item" at bounding box center [728, 508] width 165 height 27
click at [148, 570] on span "View Notes" at bounding box center [145, 576] width 56 height 12
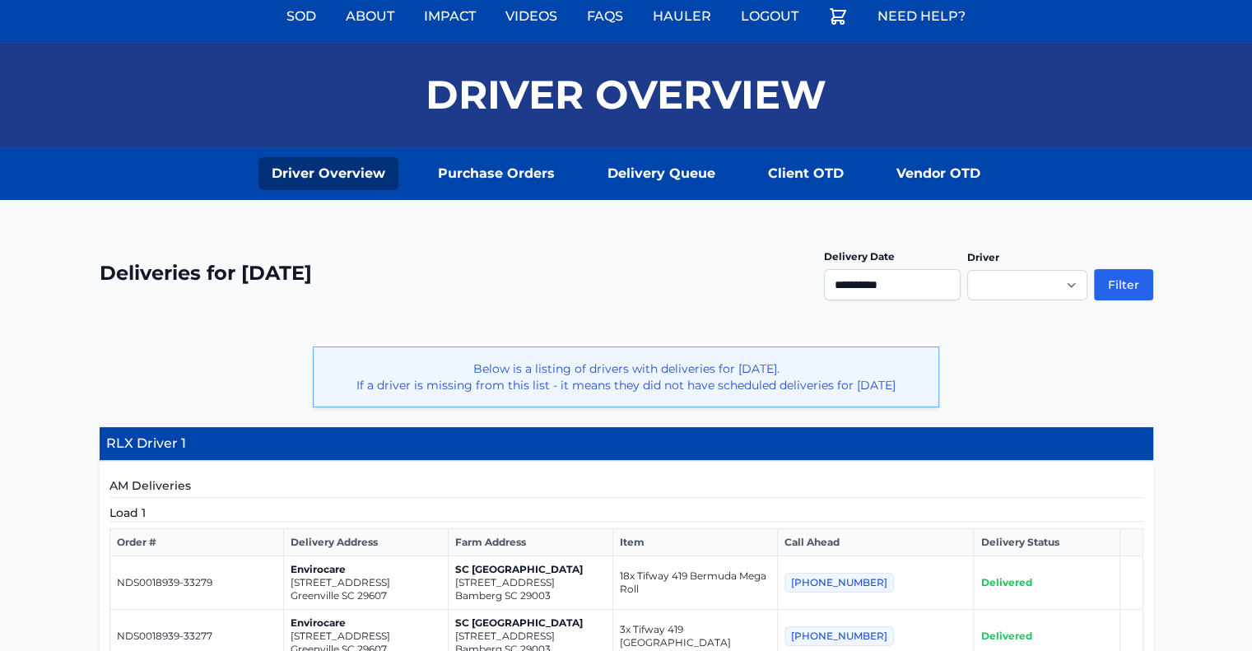
scroll to position [0, 0]
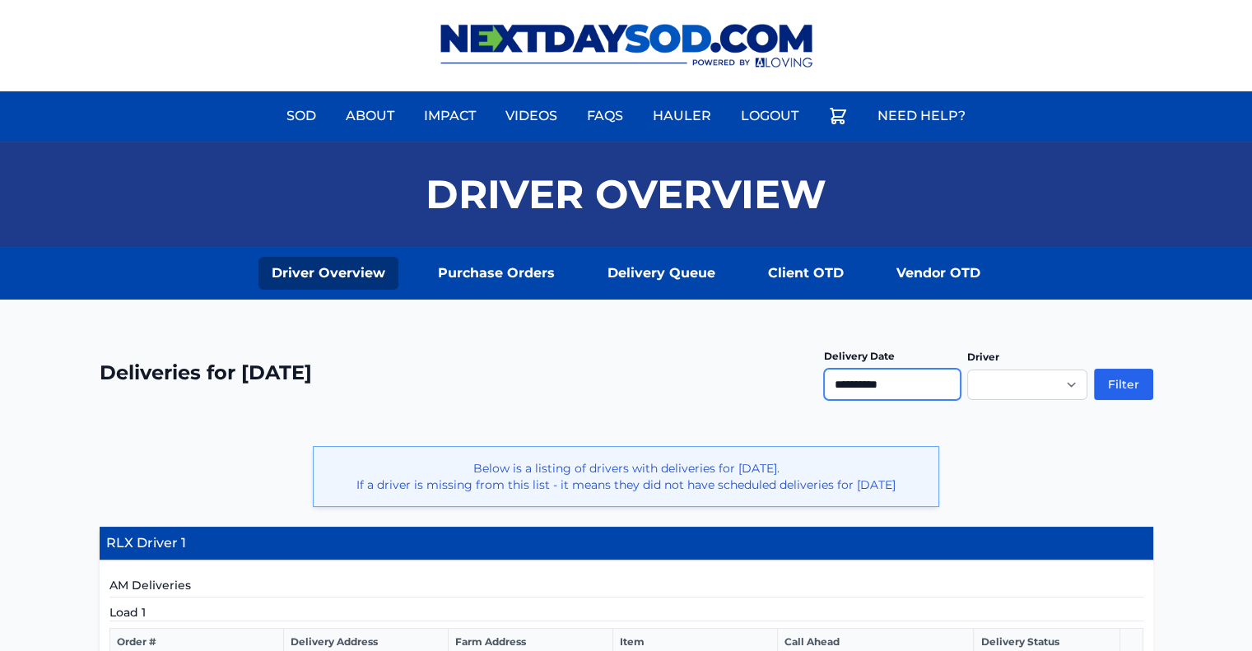
click at [947, 376] on input "**********" at bounding box center [892, 384] width 137 height 31
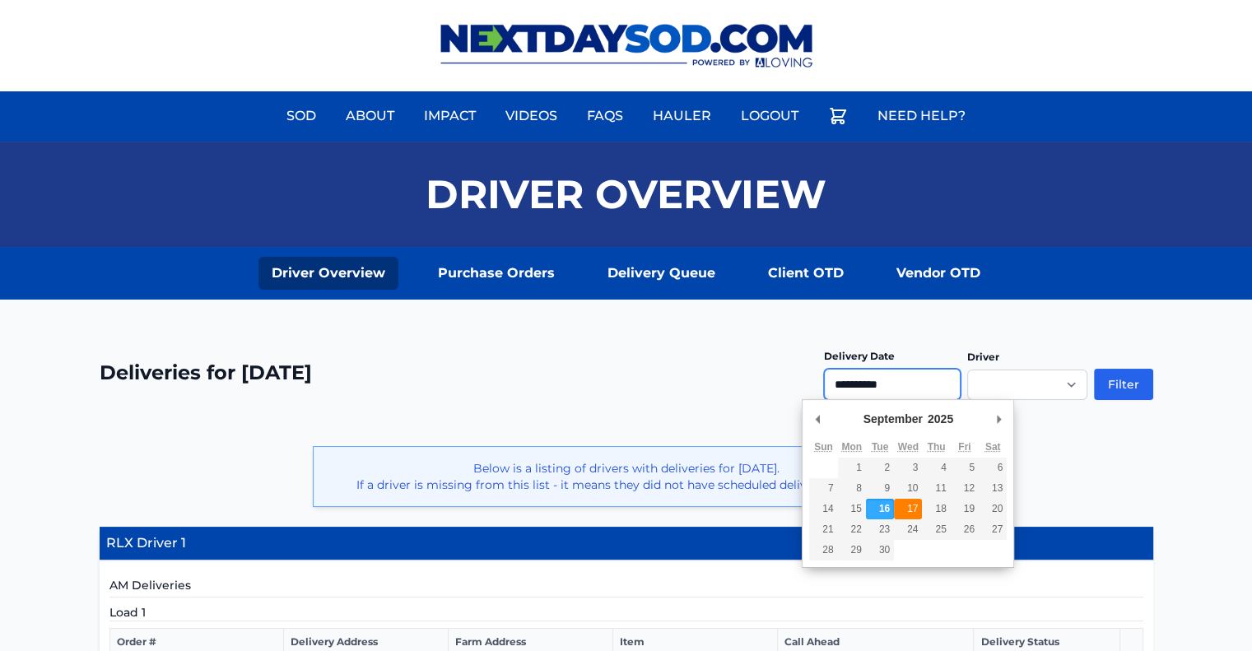
type input "**********"
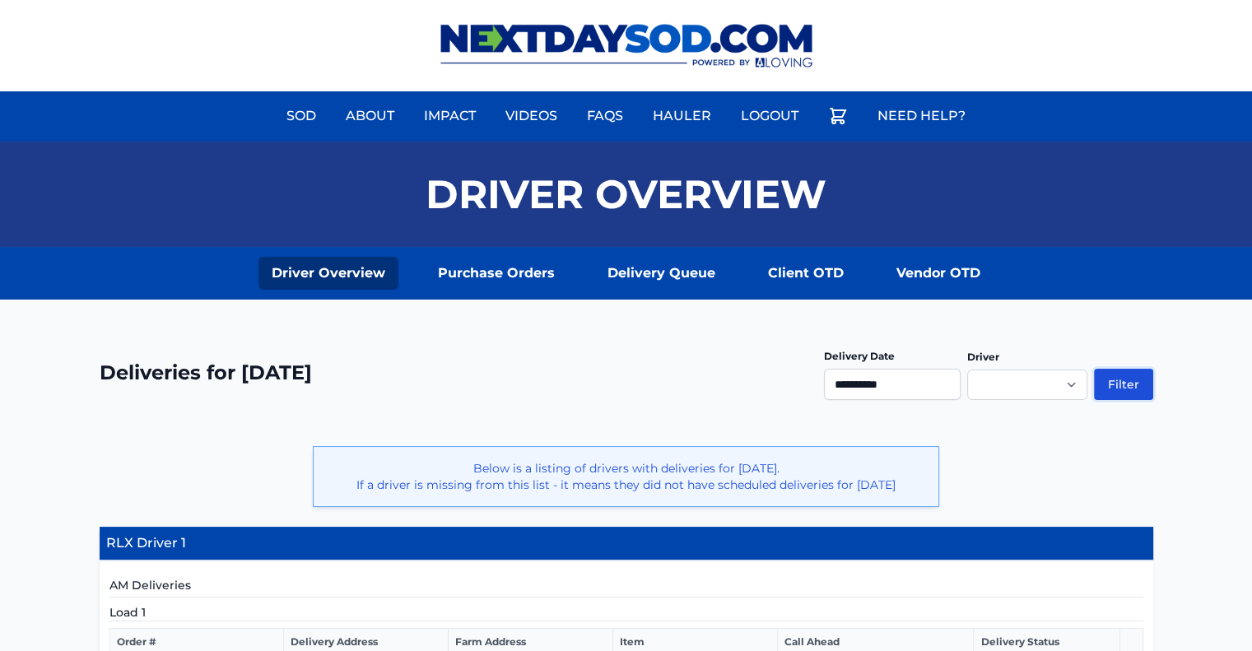
click at [1122, 386] on button "Filter" at bounding box center [1123, 384] width 59 height 31
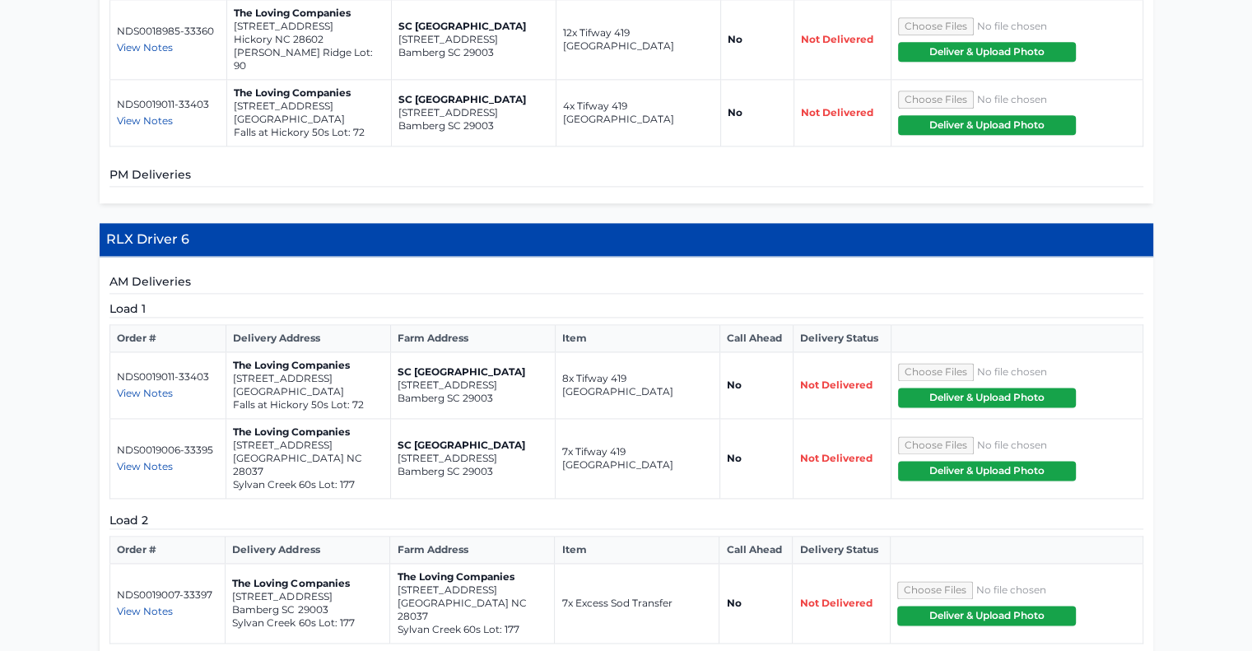
scroll to position [2185, 0]
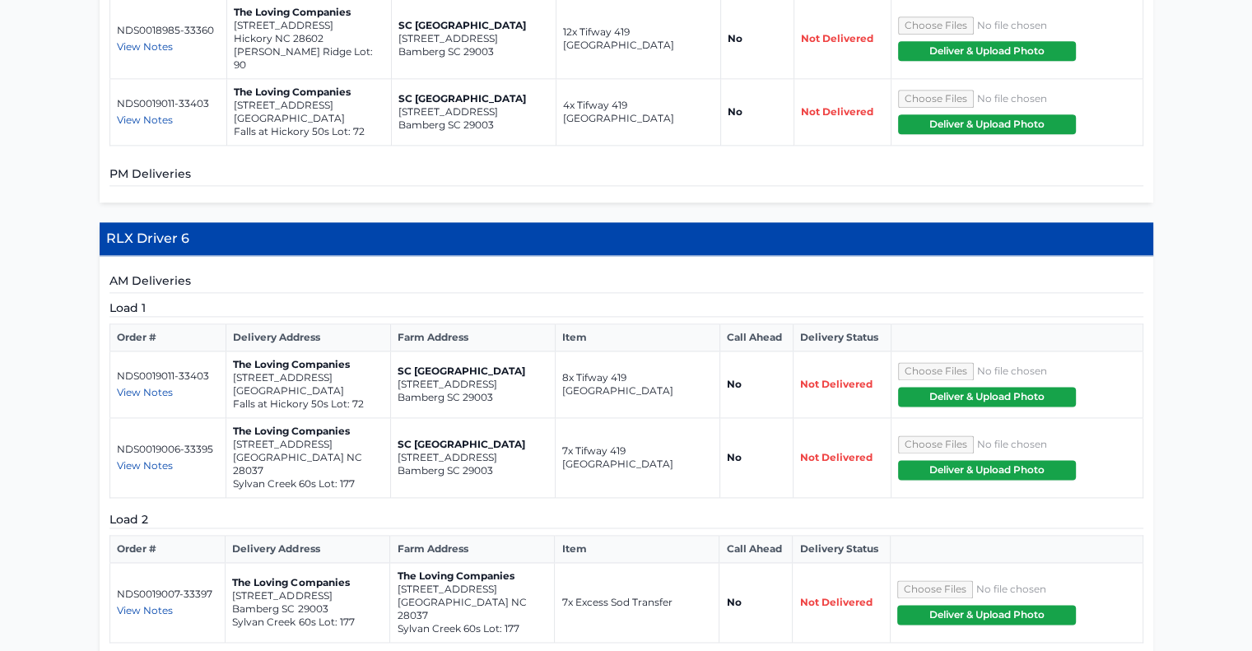
click at [135, 604] on span "View Notes" at bounding box center [145, 610] width 56 height 12
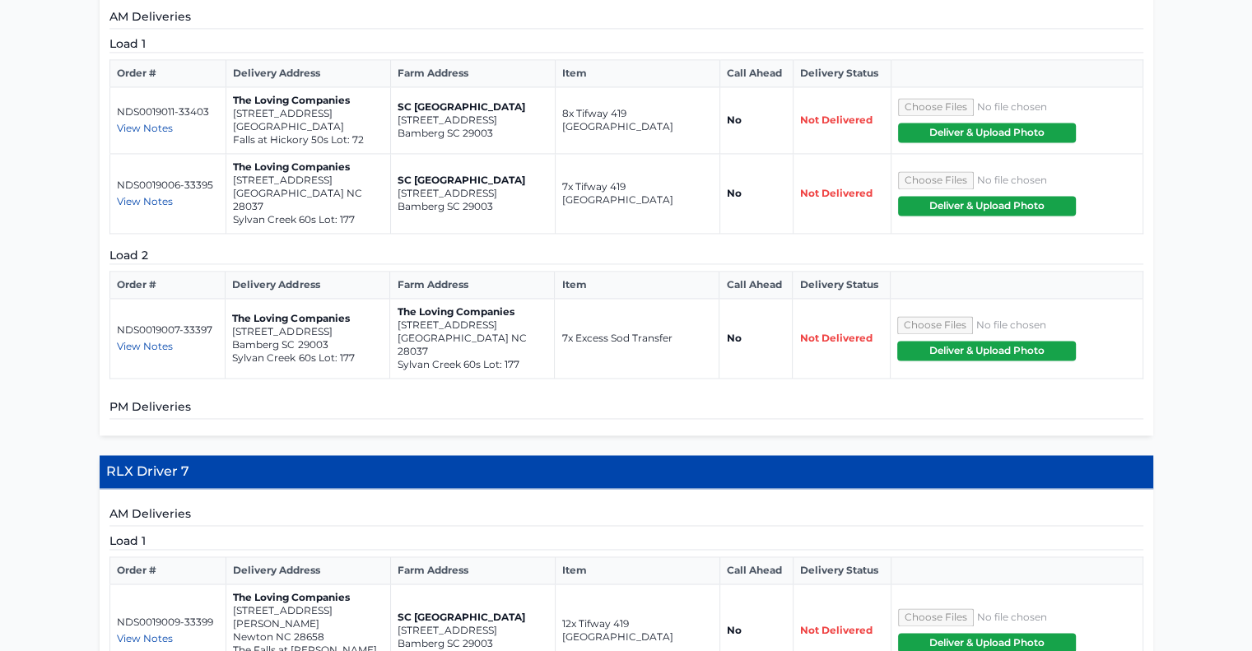
scroll to position [2453, 0]
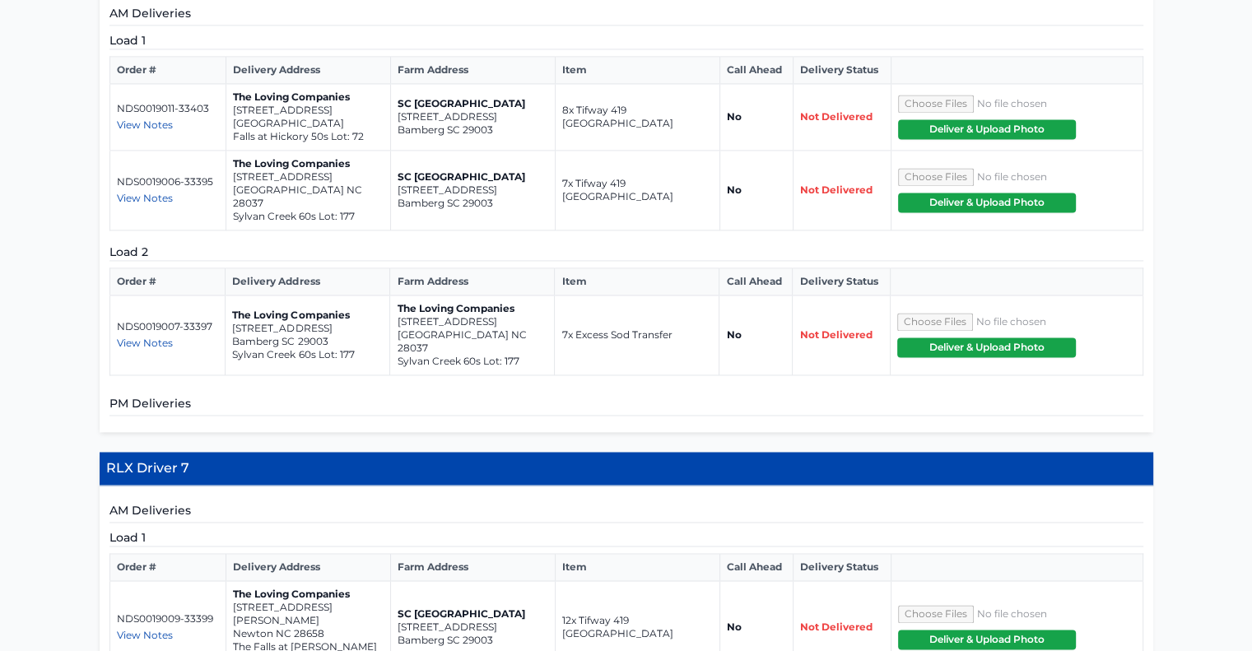
drag, startPoint x: 415, startPoint y: 533, endPoint x: 695, endPoint y: 424, distance: 301.0
click at [695, 554] on th "Item" at bounding box center [638, 567] width 165 height 27
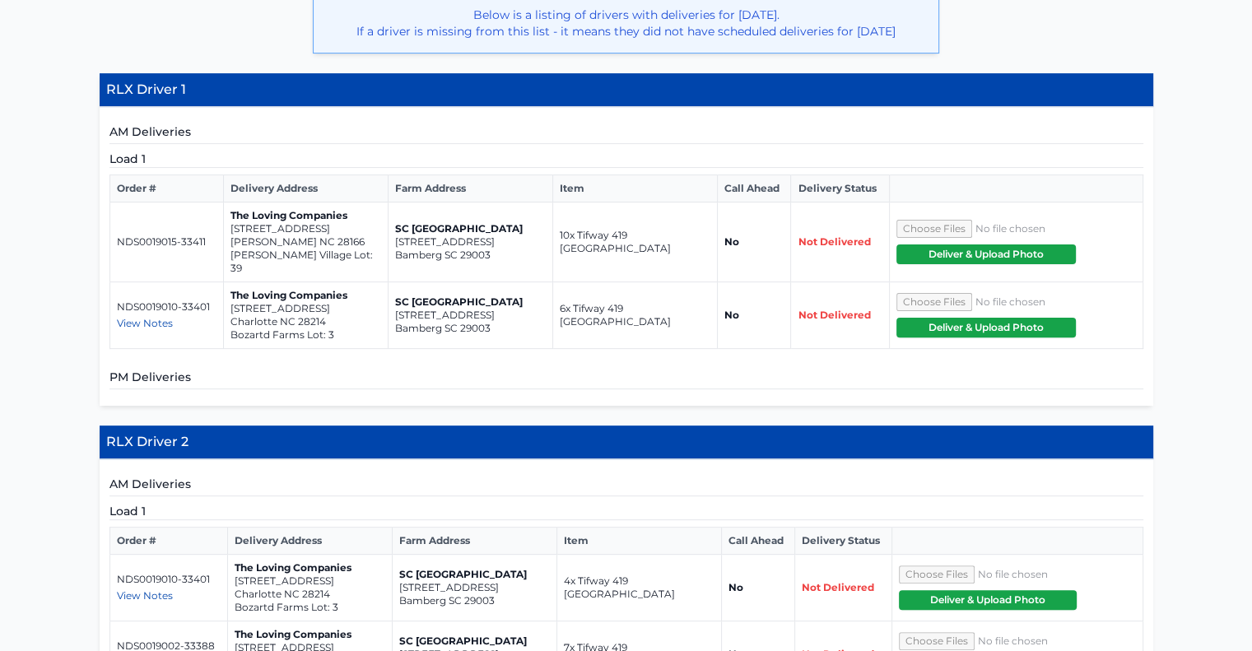
scroll to position [388, 0]
